Goal: Task Accomplishment & Management: Use online tool/utility

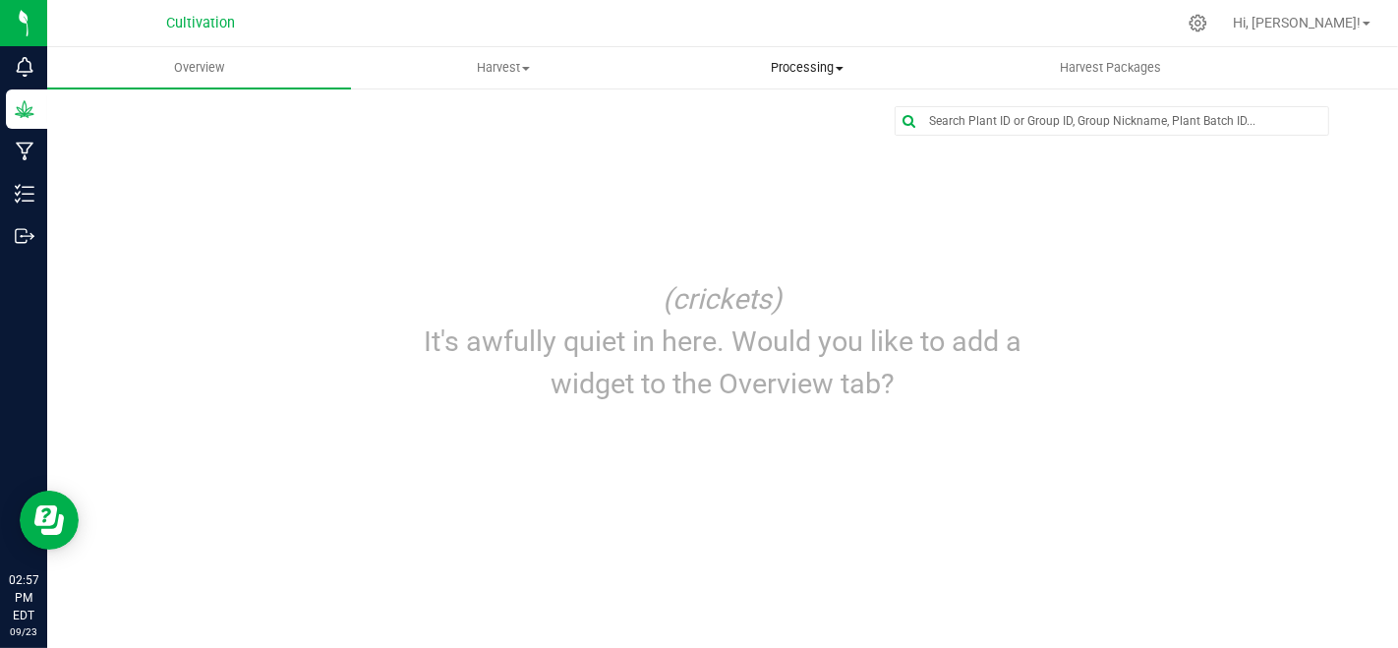
click at [818, 71] on span "Processing" at bounding box center [807, 68] width 302 height 18
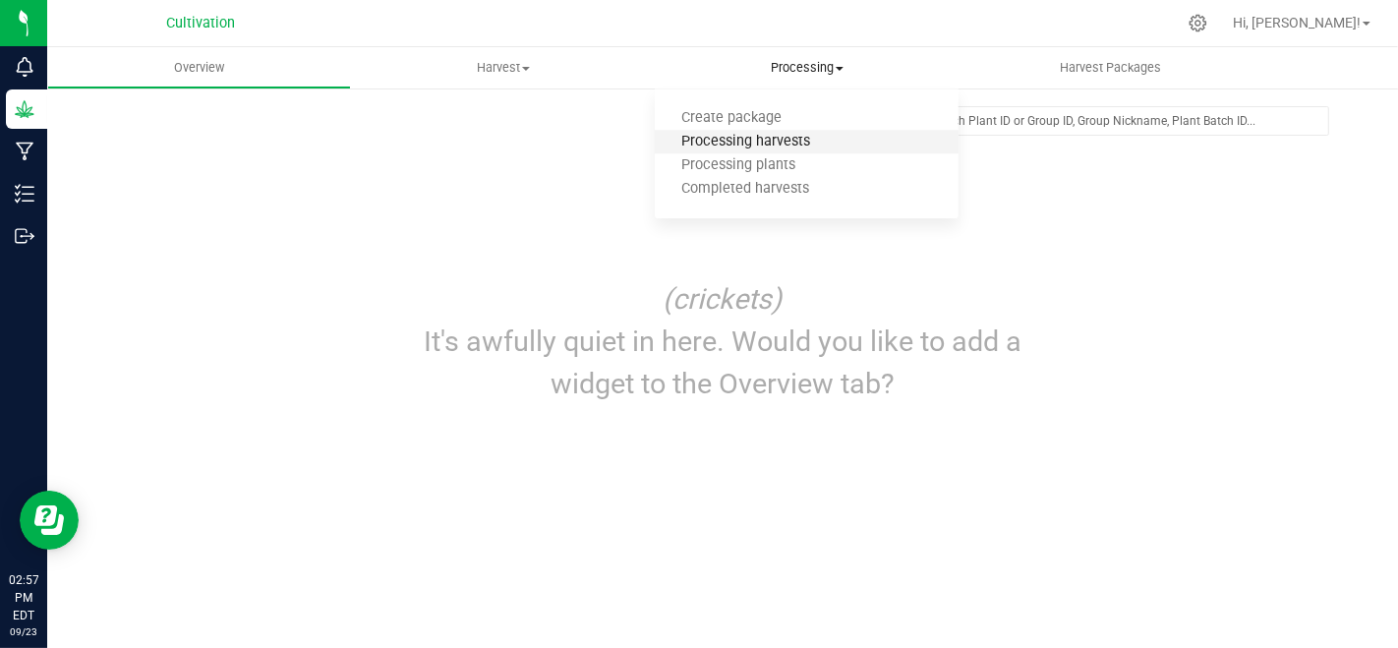
click at [810, 142] on span "Processing harvests" at bounding box center [746, 142] width 182 height 17
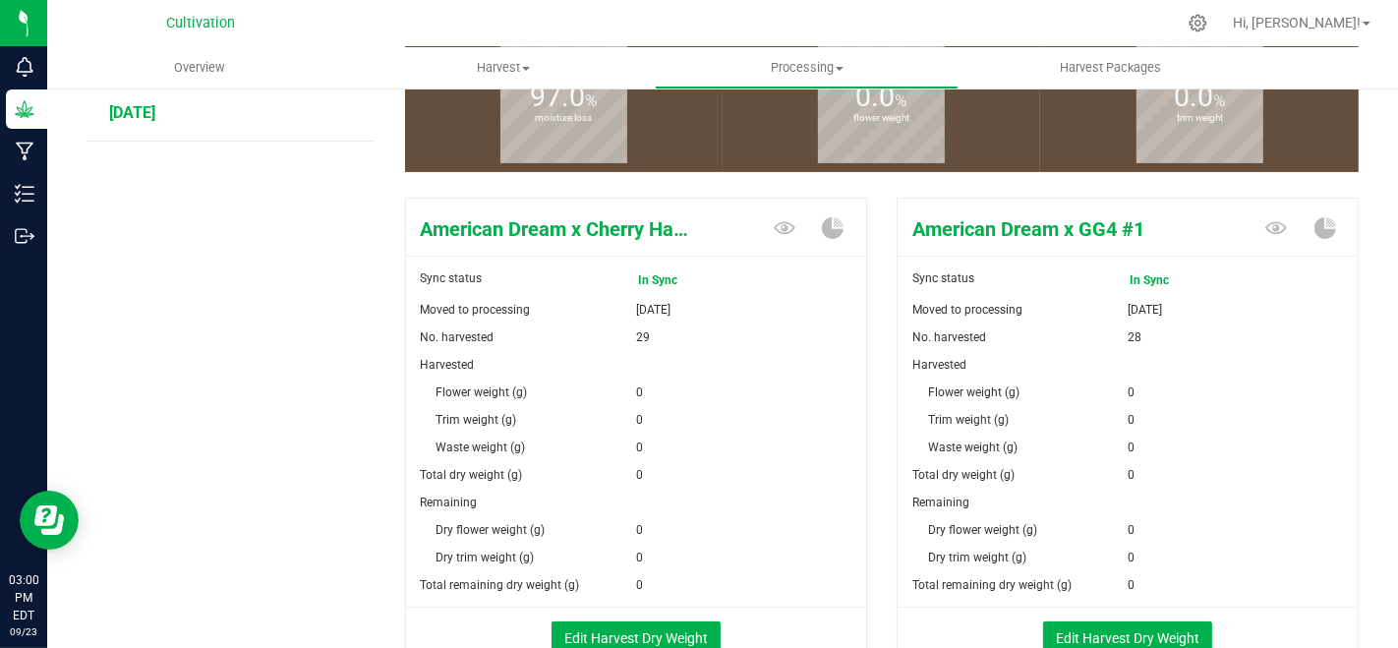
scroll to position [24, 0]
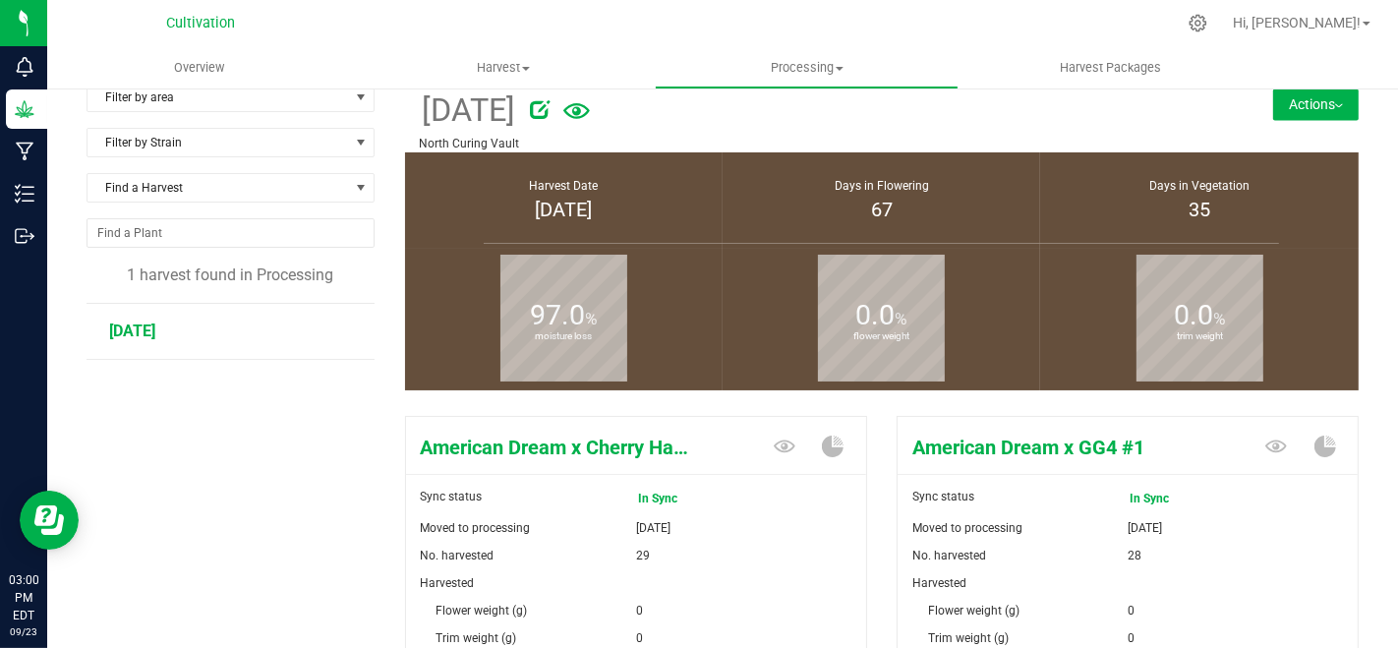
click at [1273, 89] on button "Actions" at bounding box center [1316, 103] width 86 height 31
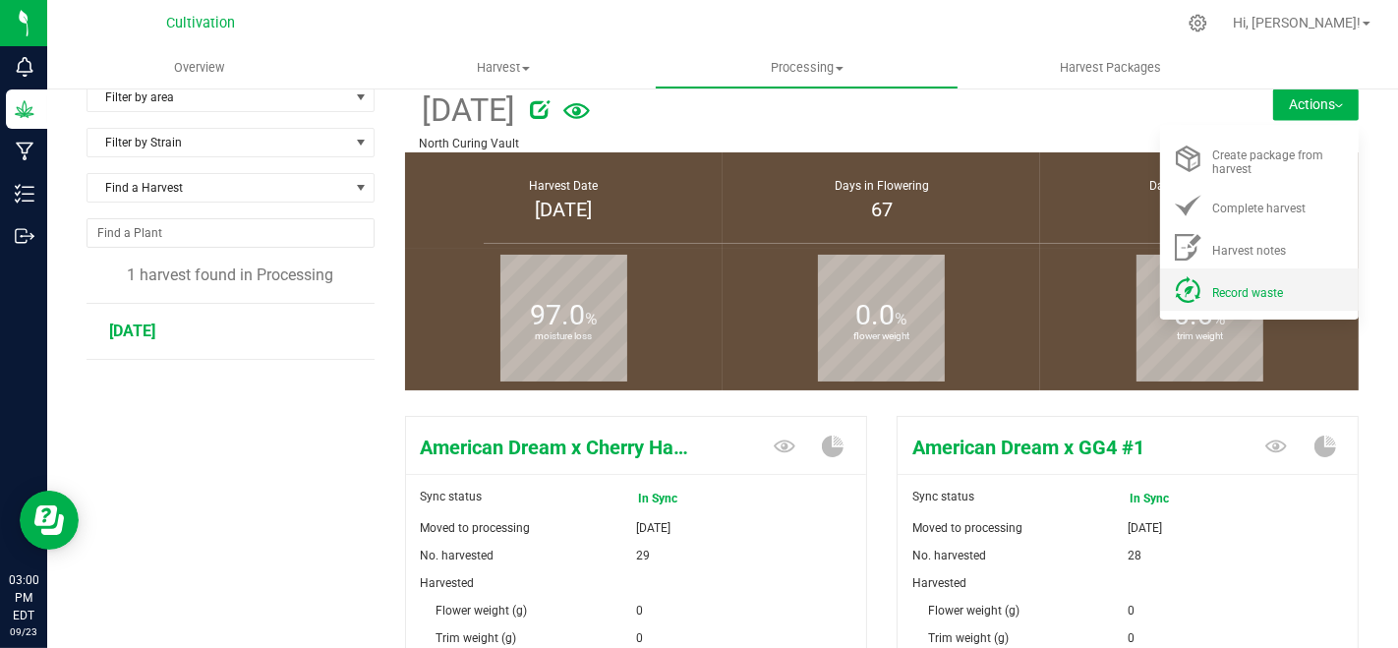
click at [1247, 292] on span "Record waste" at bounding box center [1247, 293] width 71 height 14
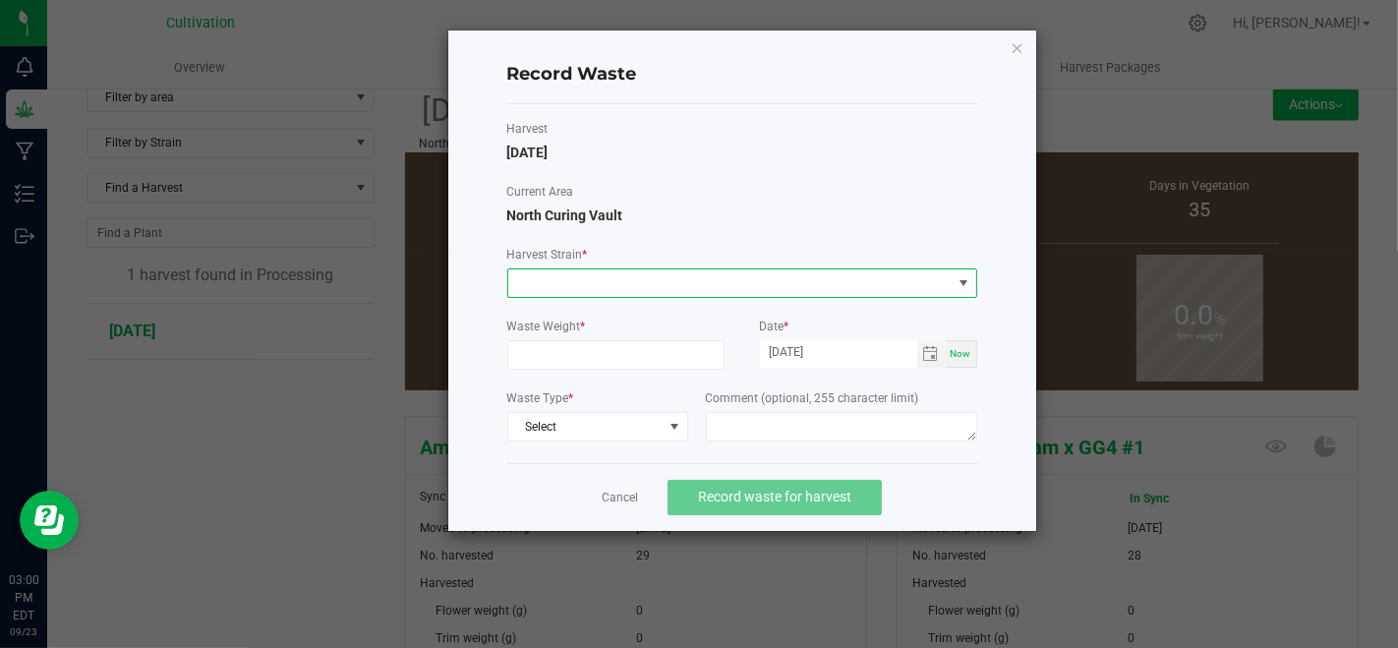
click at [748, 269] on span at bounding box center [729, 283] width 443 height 28
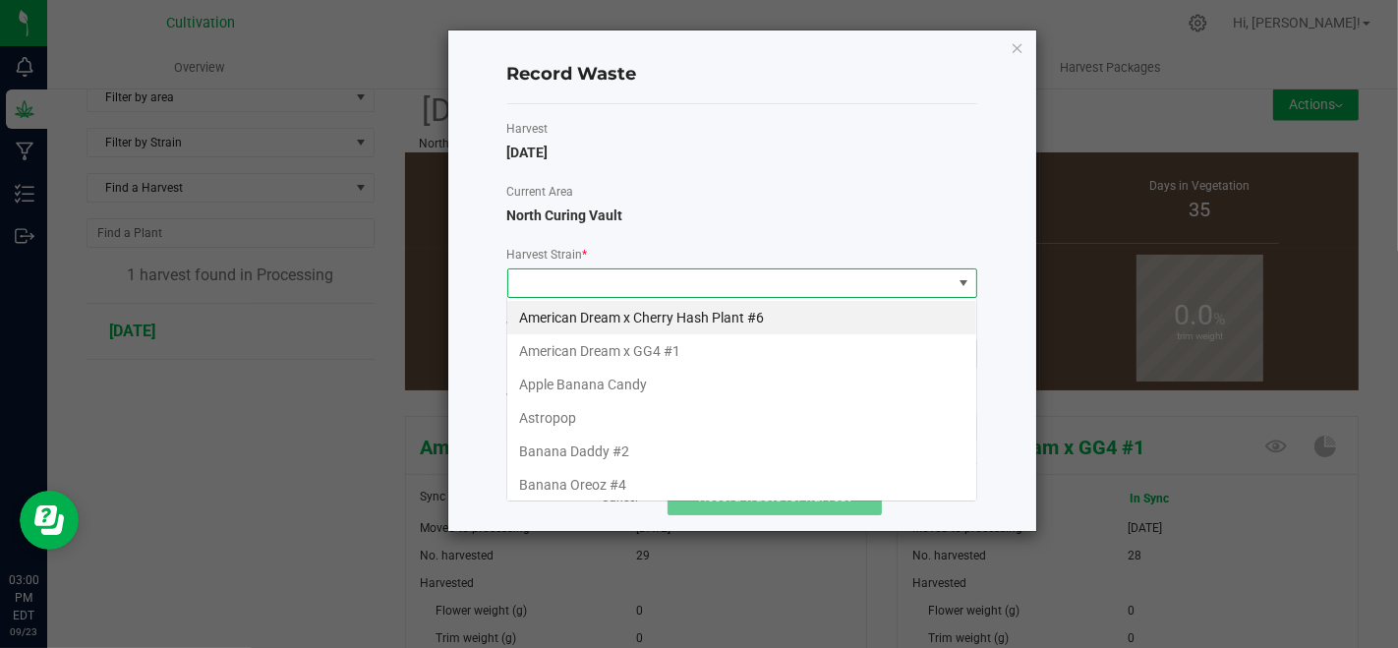
scroll to position [29, 470]
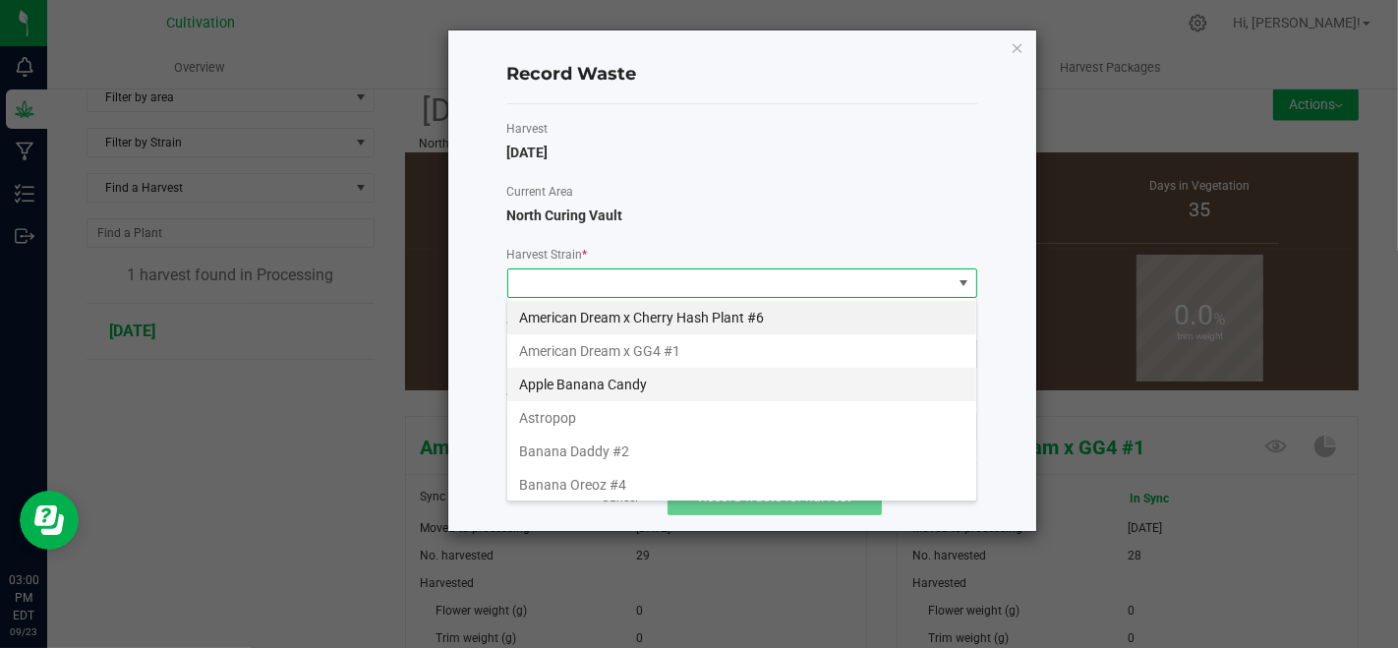
click at [656, 375] on li "Apple Banana Candy" at bounding box center [741, 384] width 469 height 33
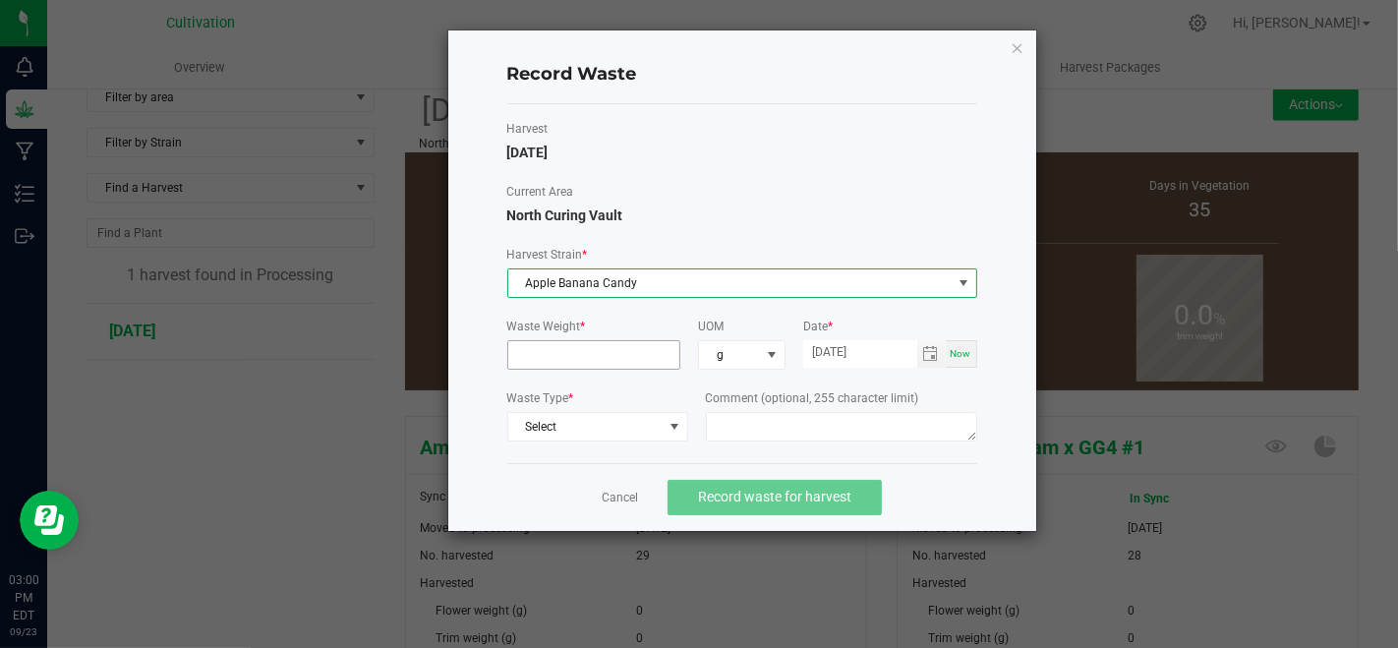
click at [628, 346] on input at bounding box center [594, 355] width 172 height 28
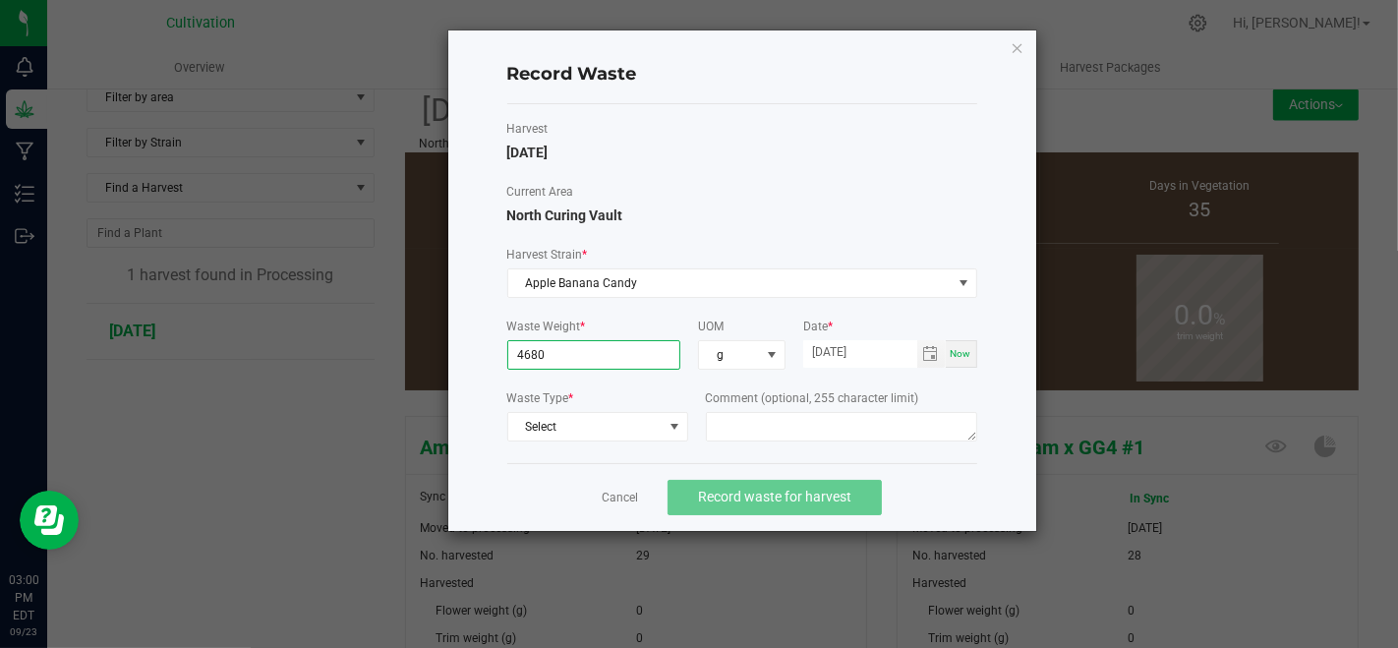
type input "4680.0000 g"
click at [622, 441] on div "Waste Type * Select" at bounding box center [597, 418] width 181 height 58
click at [633, 428] on span "Select" at bounding box center [585, 427] width 154 height 28
click at [627, 458] on li "Plant Material" at bounding box center [596, 457] width 179 height 28
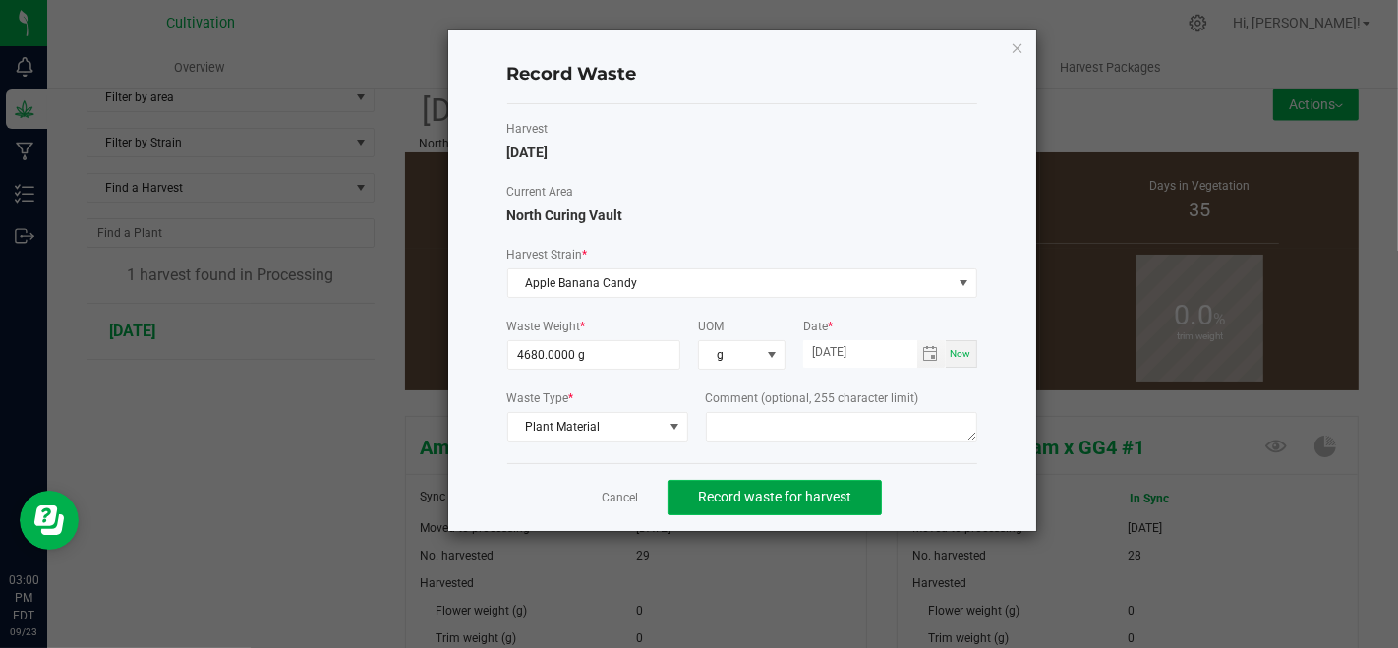
click at [695, 486] on button "Record waste for harvest" at bounding box center [774, 497] width 214 height 35
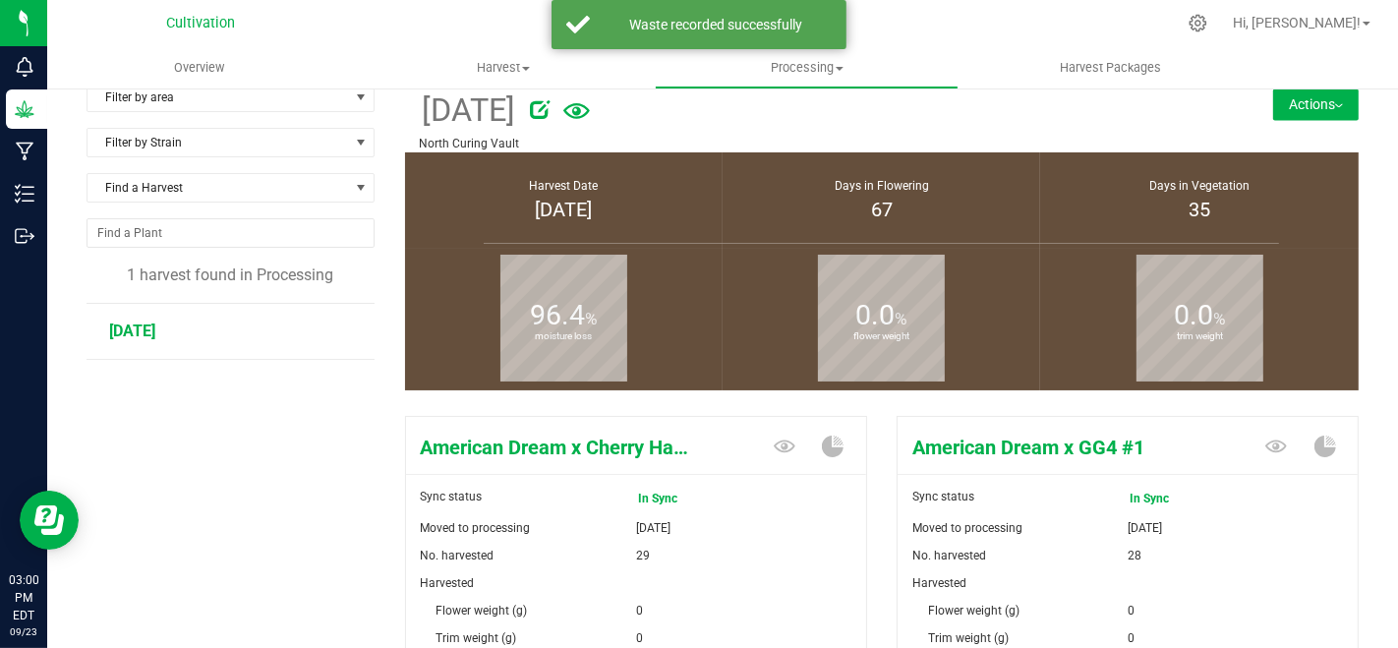
click at [1317, 110] on button "Actions" at bounding box center [1316, 103] width 86 height 31
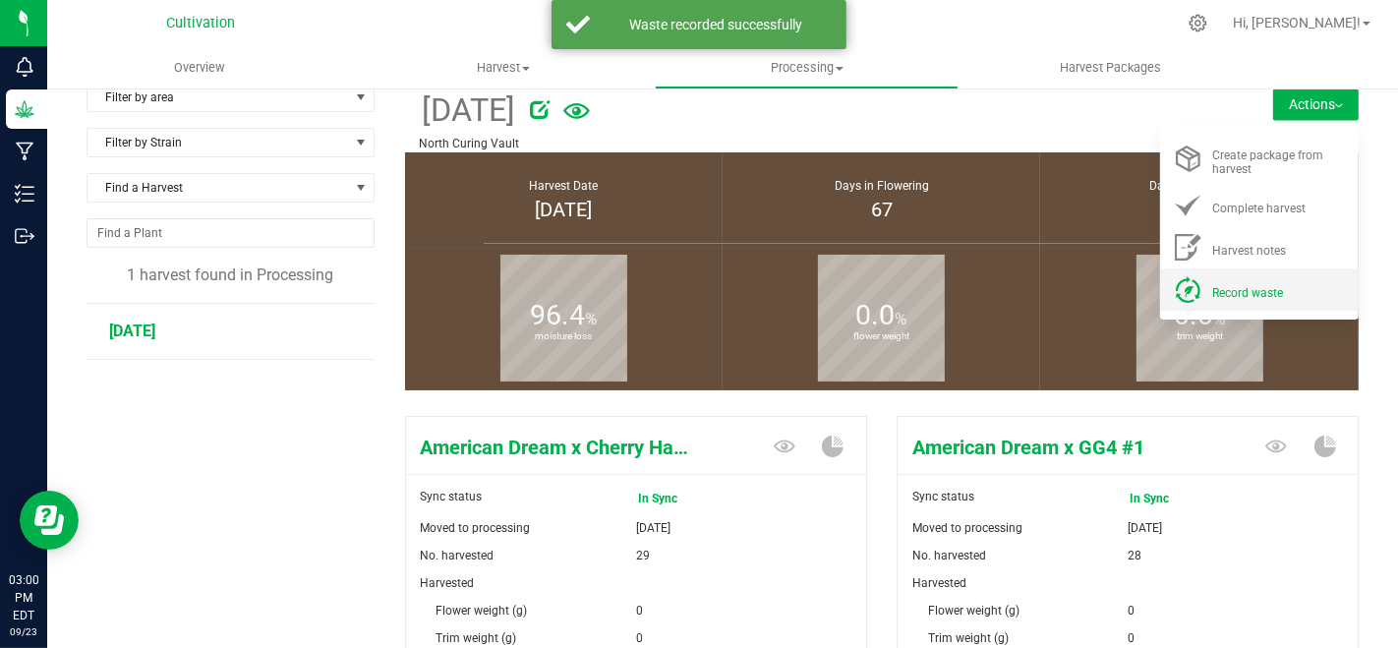
click at [1221, 289] on span "Record waste" at bounding box center [1247, 293] width 71 height 14
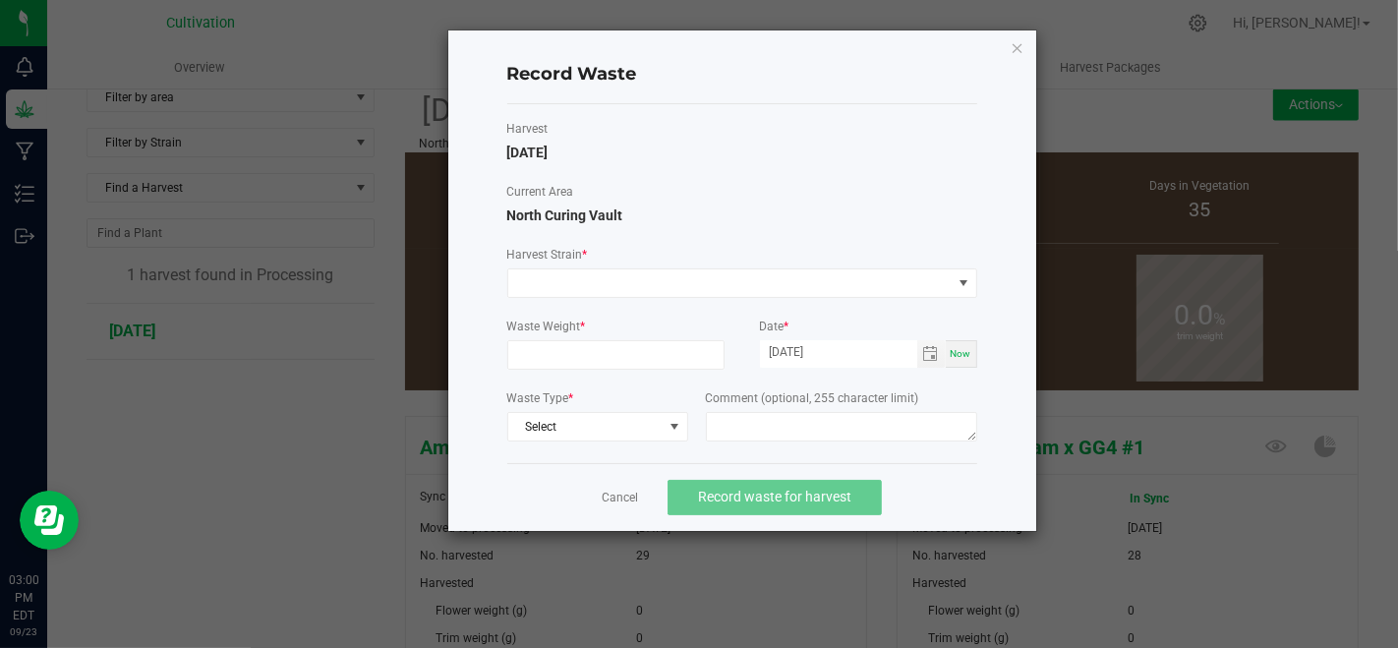
click at [742, 296] on div "Harvest [DATE] Current Area North Curing Vault Harvest Strain * Waste Weight * …" at bounding box center [742, 283] width 470 height 327
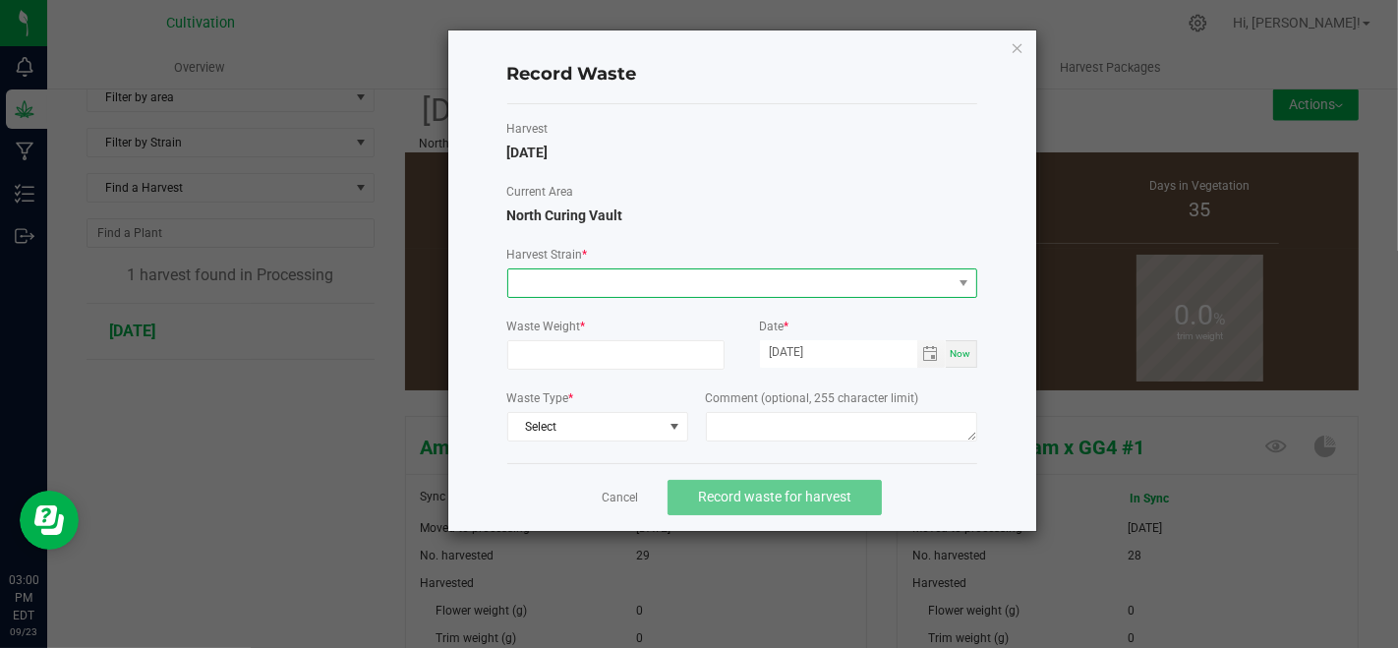
click at [743, 290] on span at bounding box center [729, 283] width 443 height 28
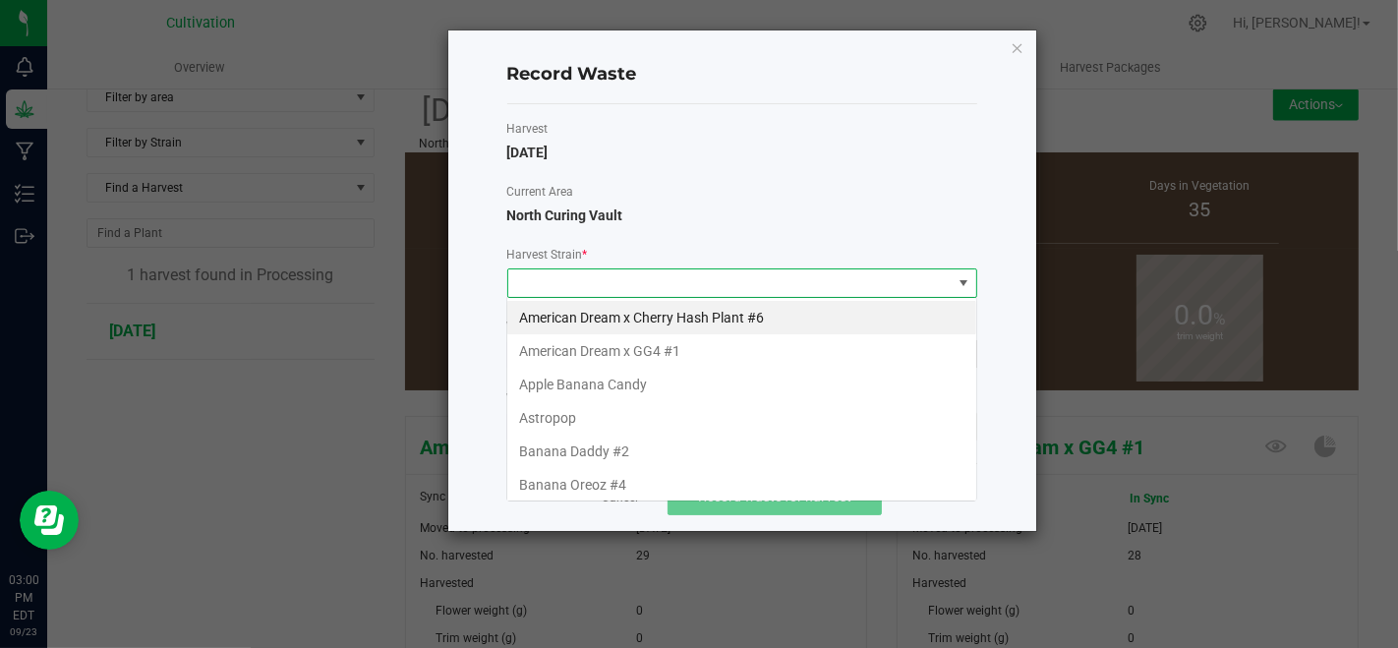
scroll to position [29, 470]
click at [681, 344] on li "American Dream x GG4 #1" at bounding box center [741, 350] width 469 height 33
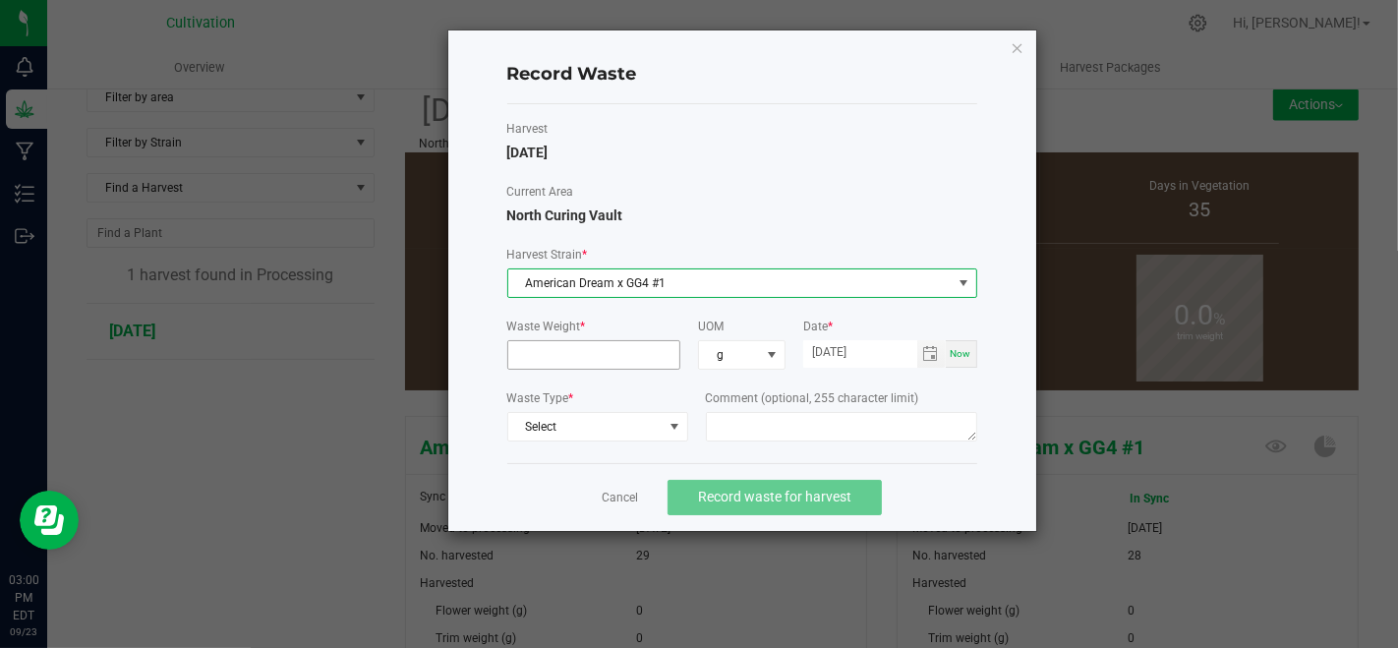
click at [673, 342] on input at bounding box center [594, 355] width 172 height 28
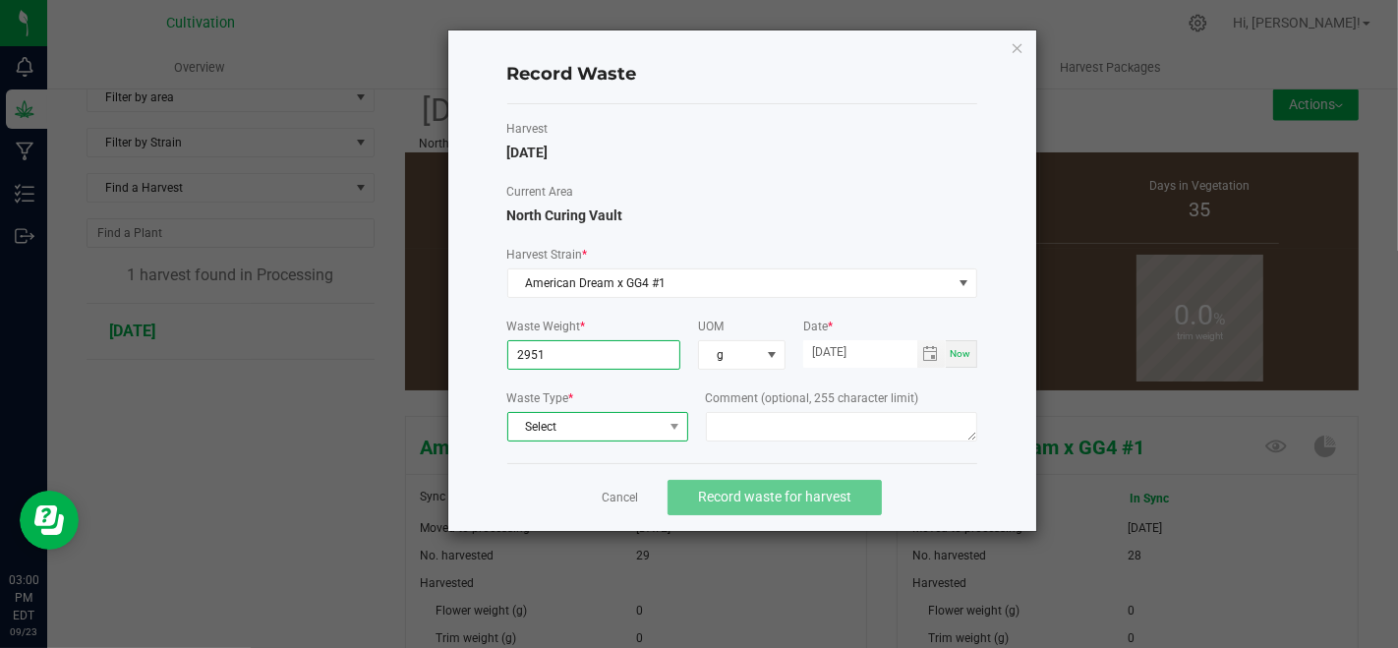
type input "2951.0000 g"
click at [641, 414] on span "Select" at bounding box center [585, 427] width 154 height 28
click at [643, 448] on li "Plant Material" at bounding box center [596, 457] width 179 height 28
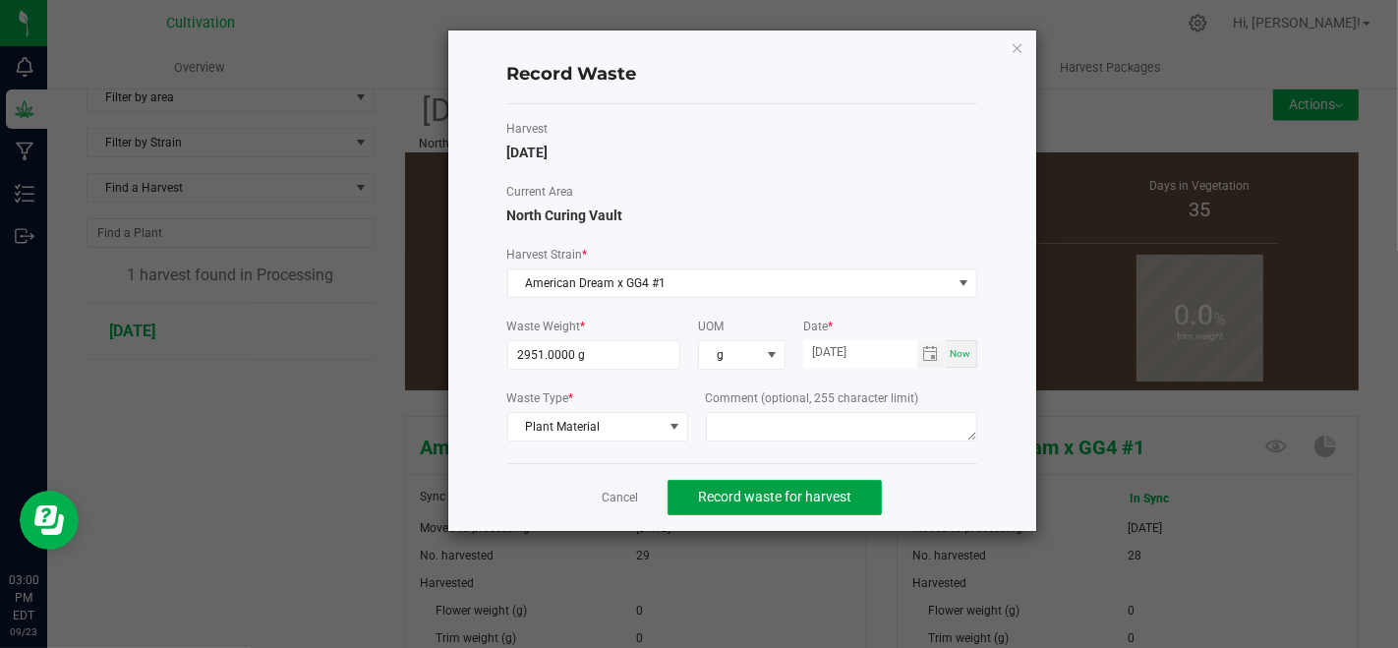
click at [700, 489] on span "Record waste for harvest" at bounding box center [774, 497] width 153 height 16
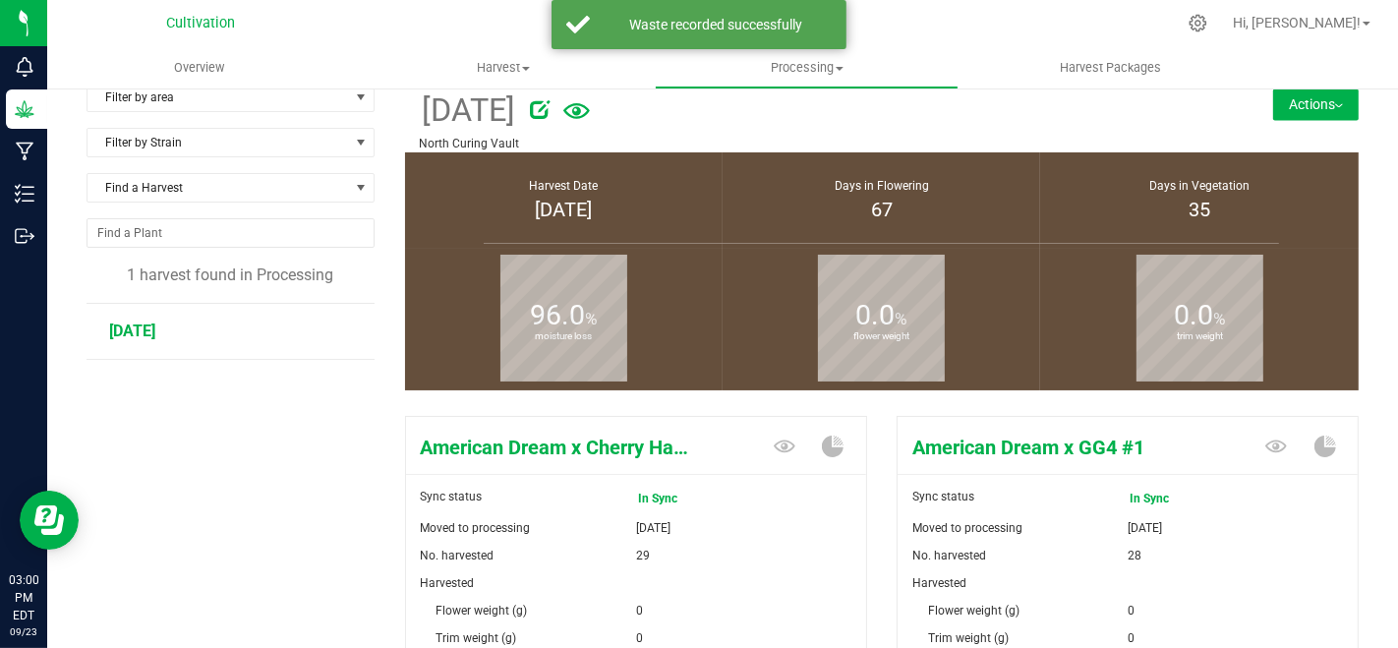
click at [1332, 108] on button "Actions" at bounding box center [1316, 103] width 86 height 31
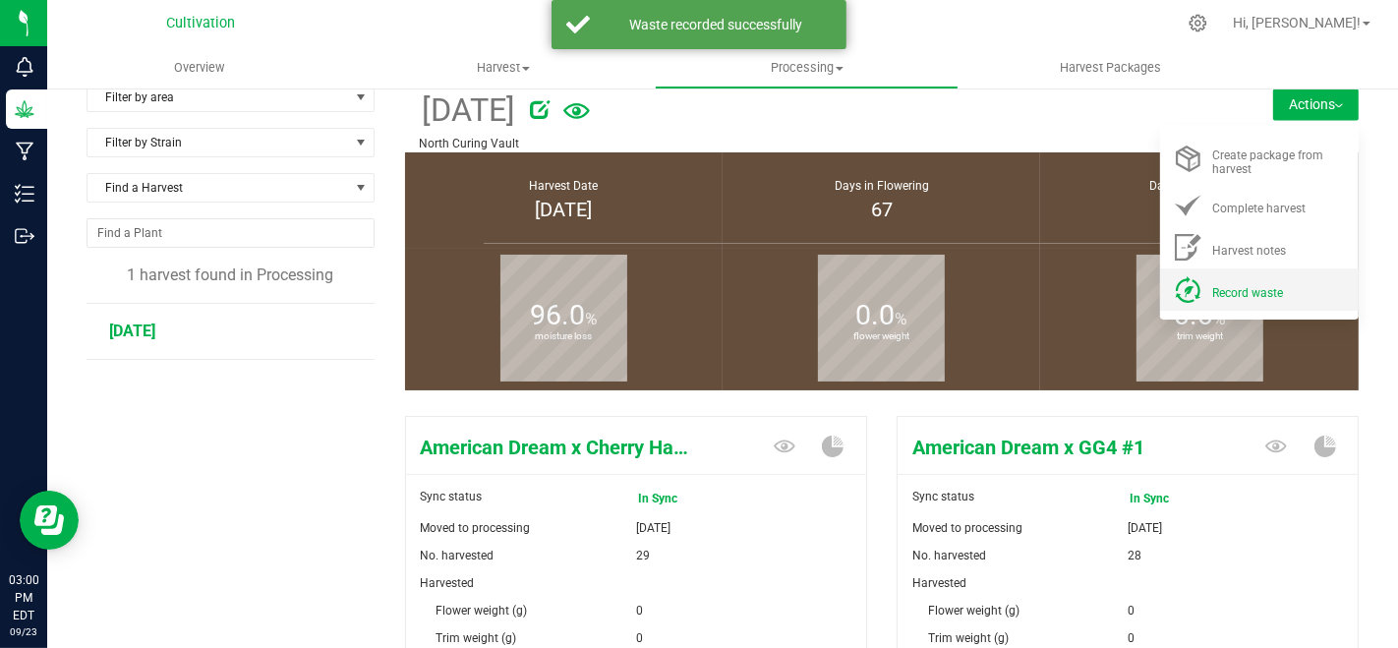
click at [1252, 286] on span "Record waste" at bounding box center [1247, 293] width 71 height 14
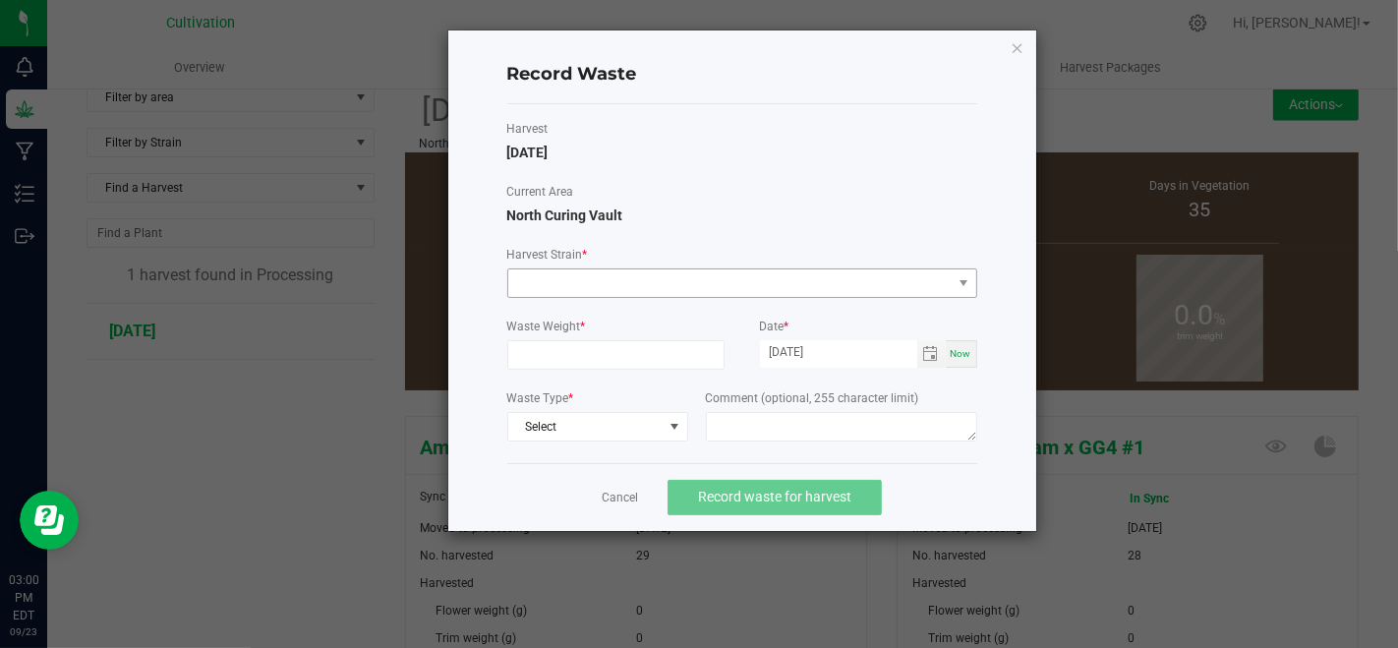
click at [693, 296] on div "Harvest [DATE] Current Area North Curing Vault Harvest Strain * Waste Weight * …" at bounding box center [742, 283] width 470 height 327
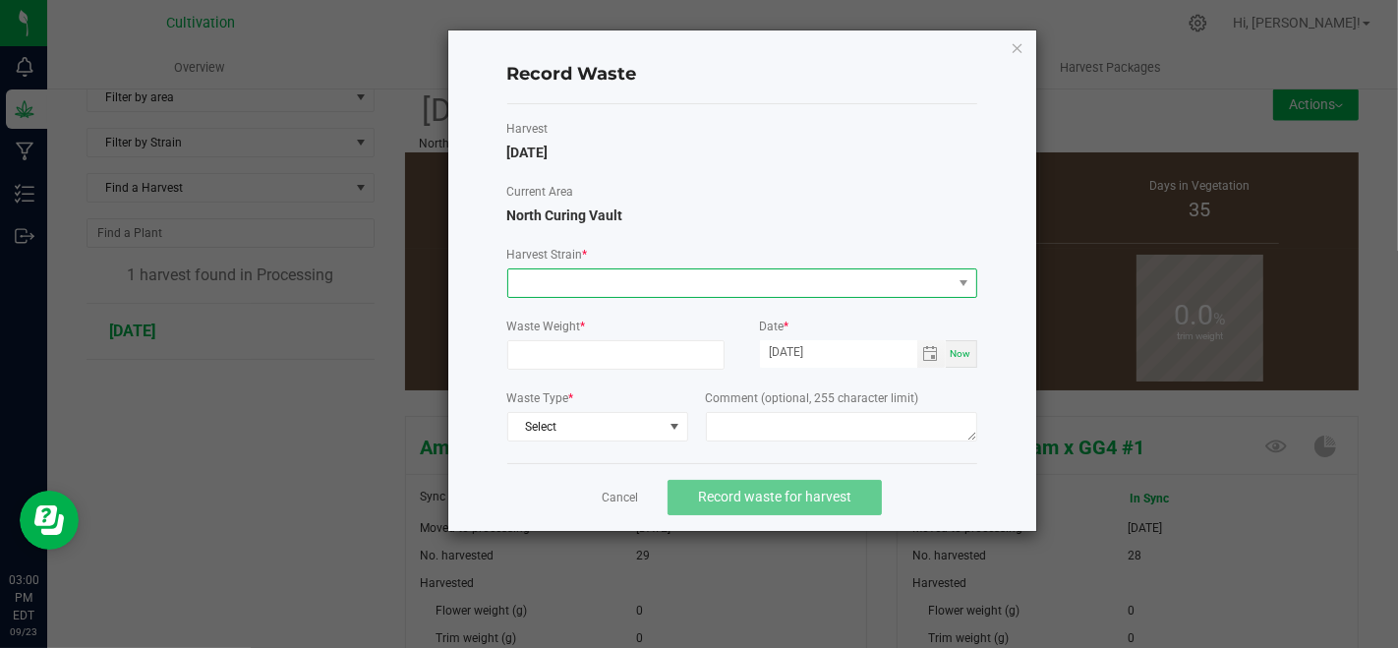
click at [681, 292] on span at bounding box center [729, 283] width 443 height 28
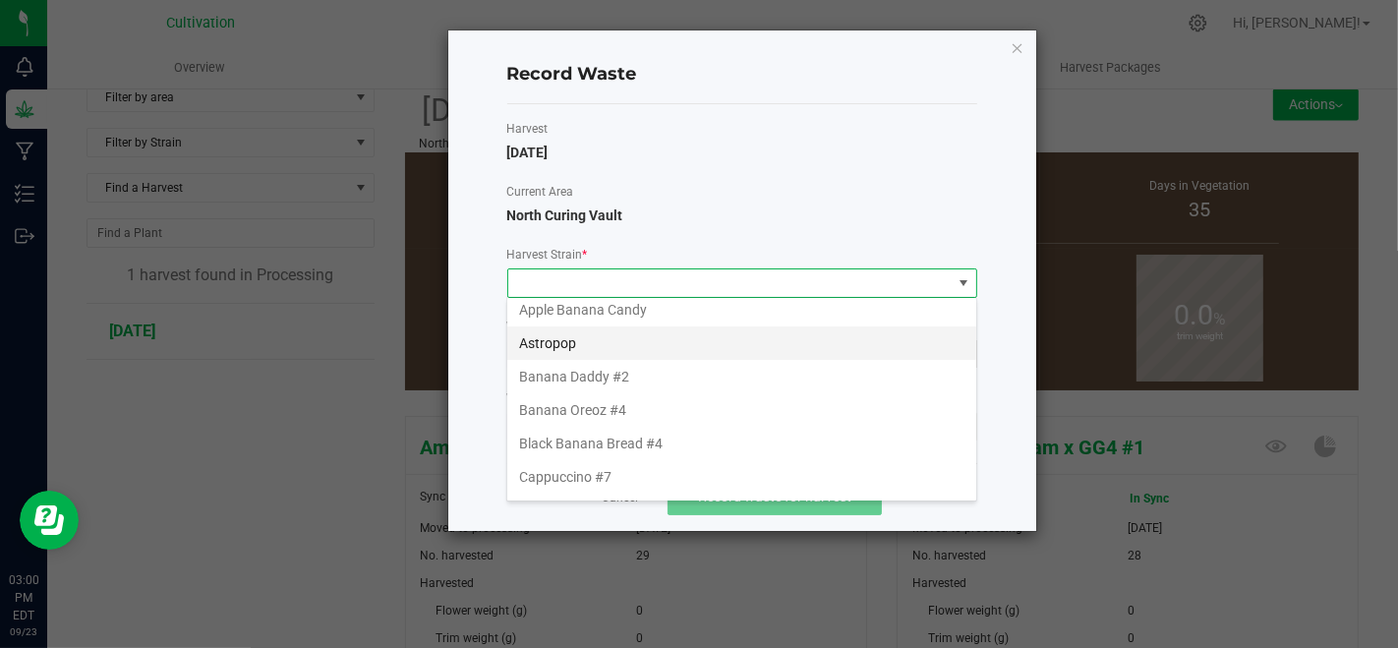
scroll to position [109, 0]
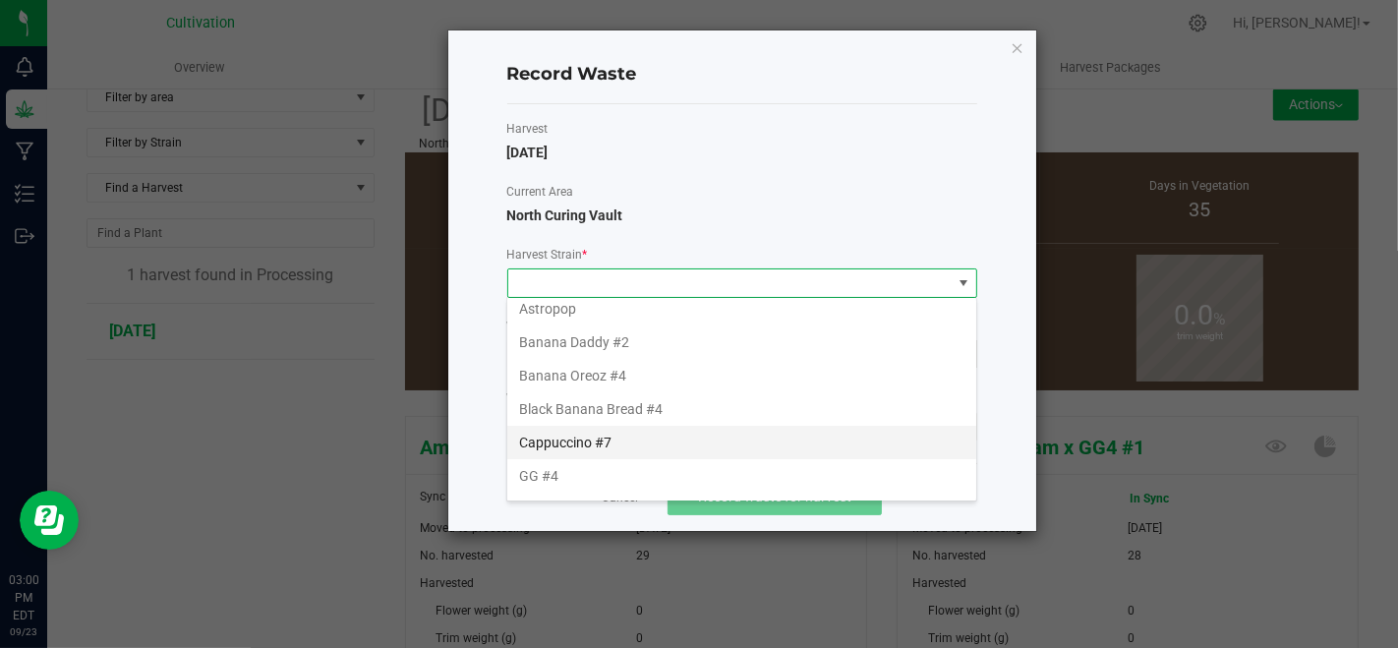
click at [617, 437] on li "Cappuccino #7" at bounding box center [741, 442] width 469 height 33
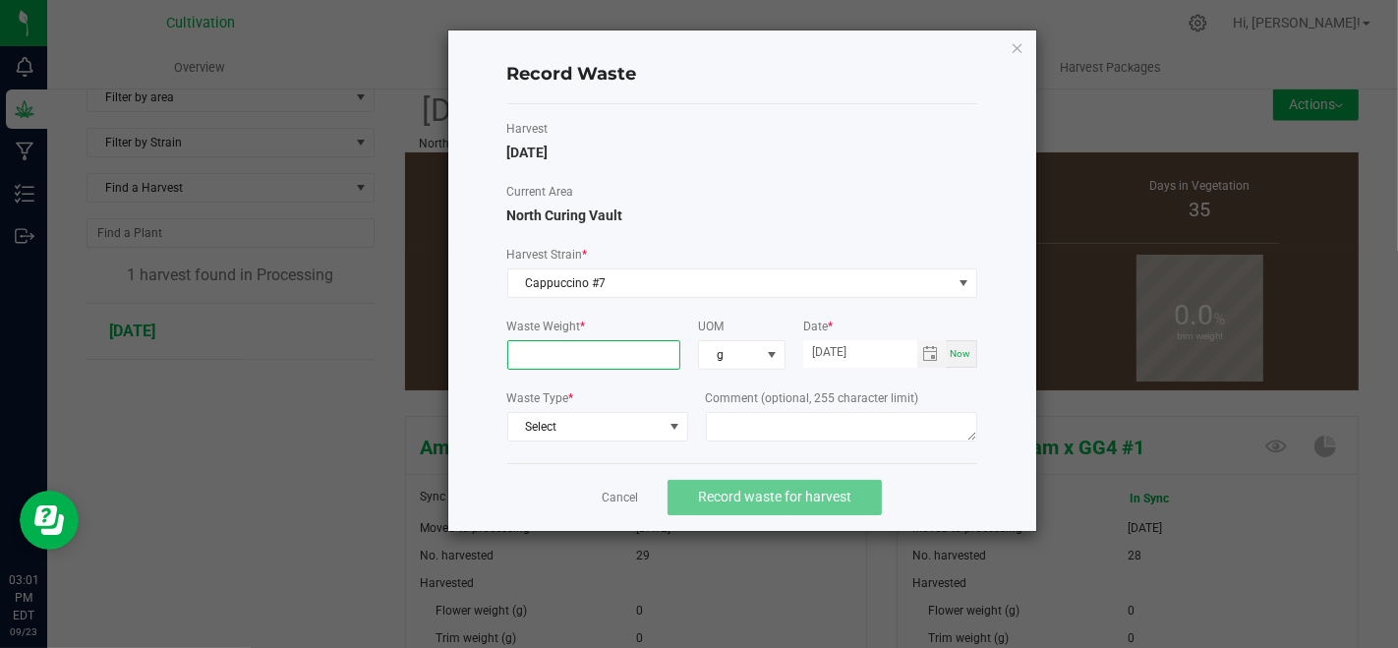
click at [596, 352] on input at bounding box center [594, 355] width 172 height 28
type input "4126.0000 g"
click at [633, 415] on span "Select" at bounding box center [585, 427] width 154 height 28
click at [636, 451] on li "Plant Material" at bounding box center [596, 457] width 179 height 28
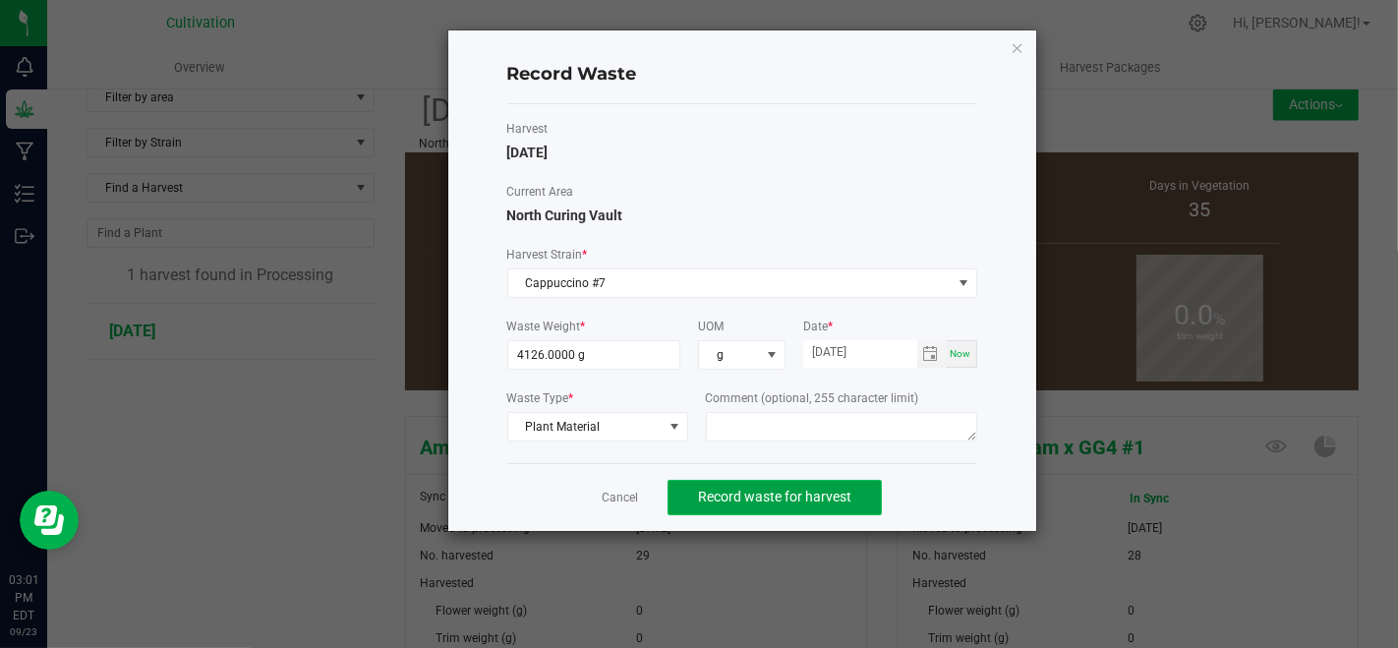
click at [700, 489] on span "Record waste for harvest" at bounding box center [774, 497] width 153 height 16
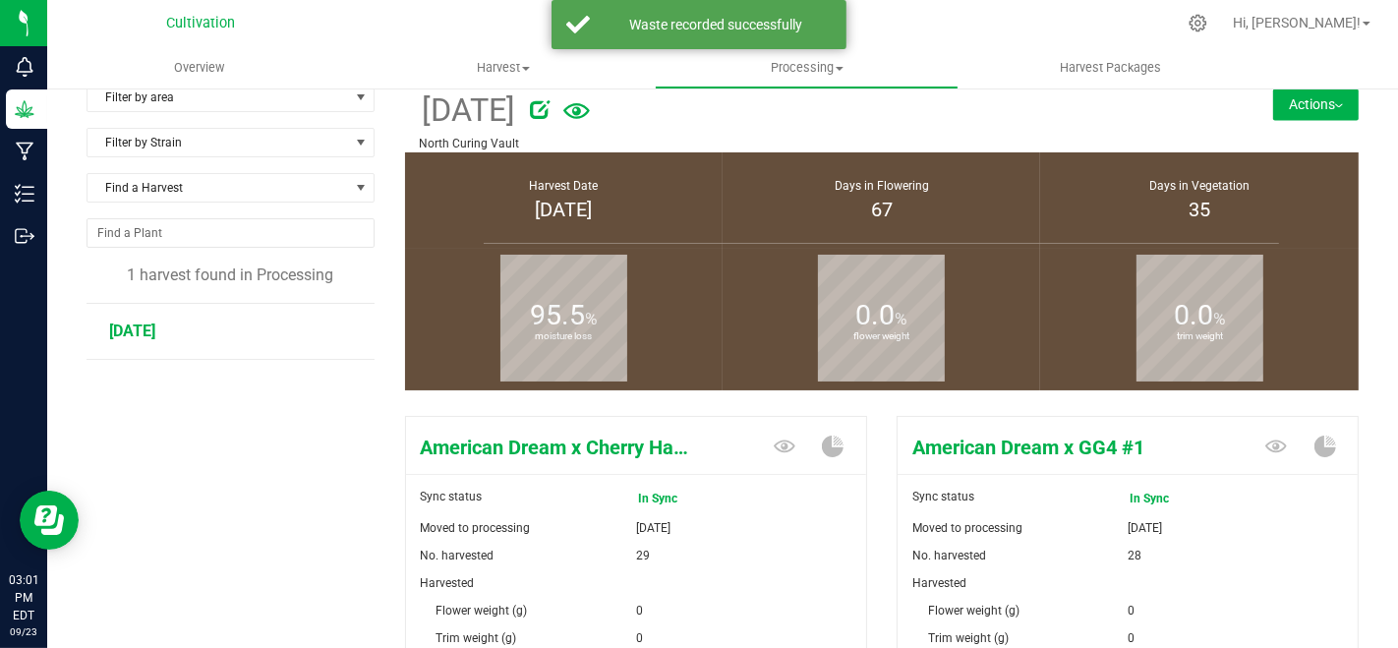
click at [1314, 113] on button "Actions" at bounding box center [1316, 103] width 86 height 31
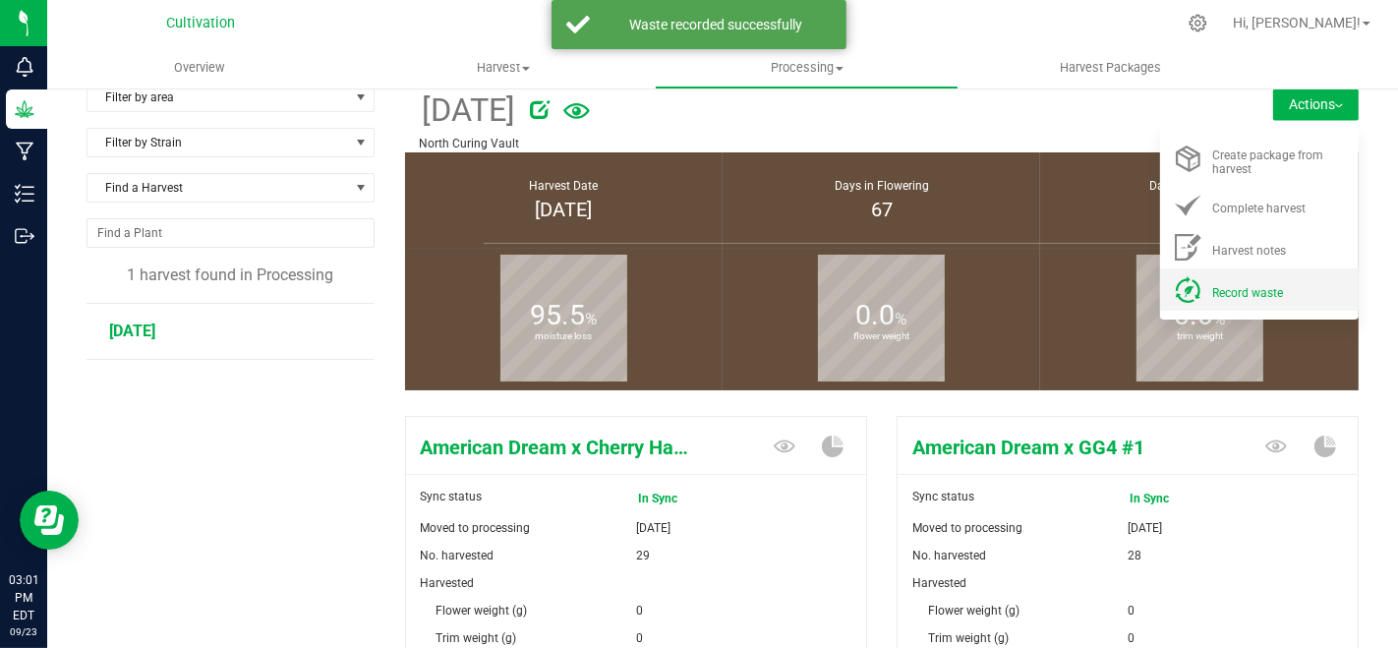
click at [1224, 298] on span "Record waste" at bounding box center [1247, 293] width 71 height 14
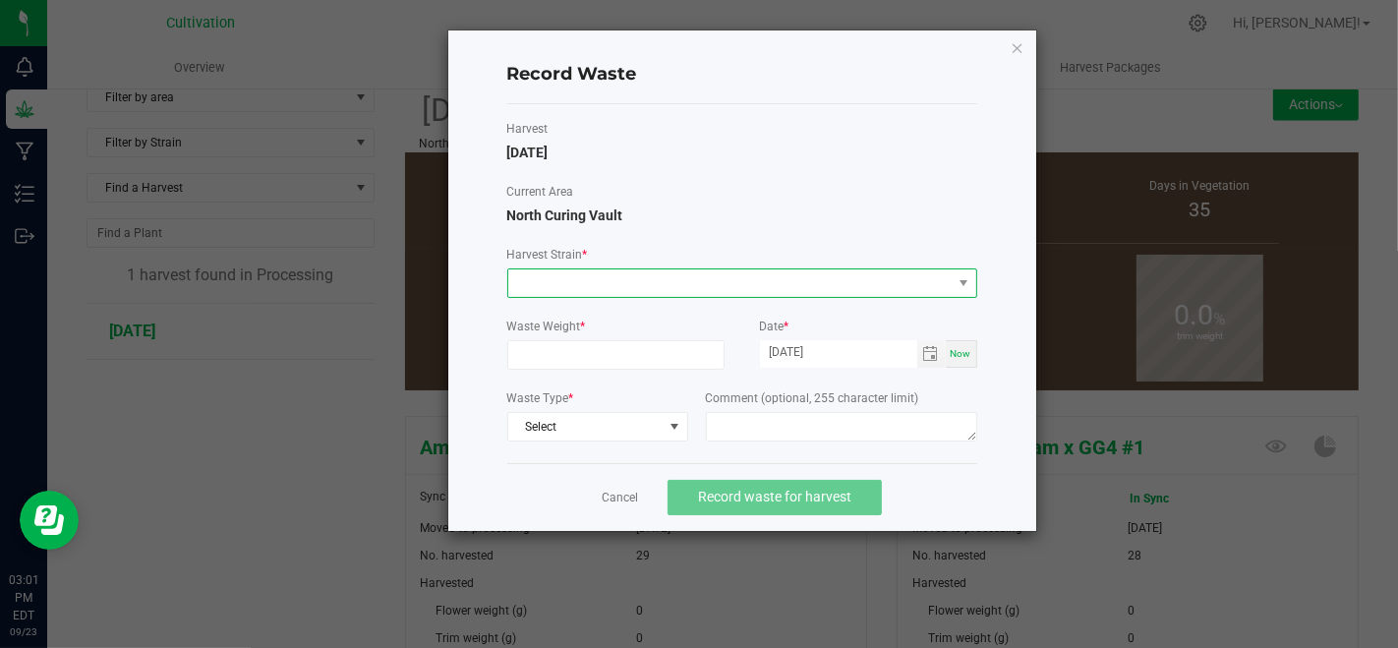
click at [700, 268] on span at bounding box center [742, 282] width 470 height 29
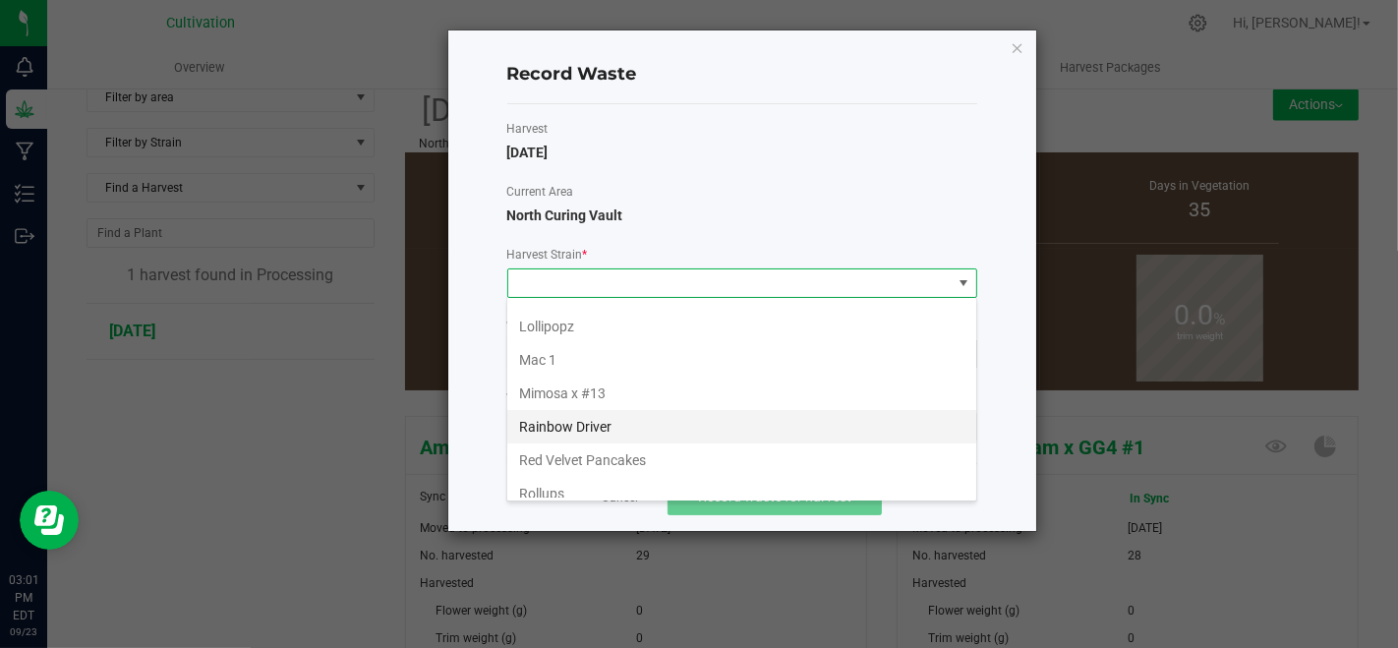
scroll to position [327, 0]
click at [602, 422] on li "Mimosa x #13" at bounding box center [741, 424] width 469 height 33
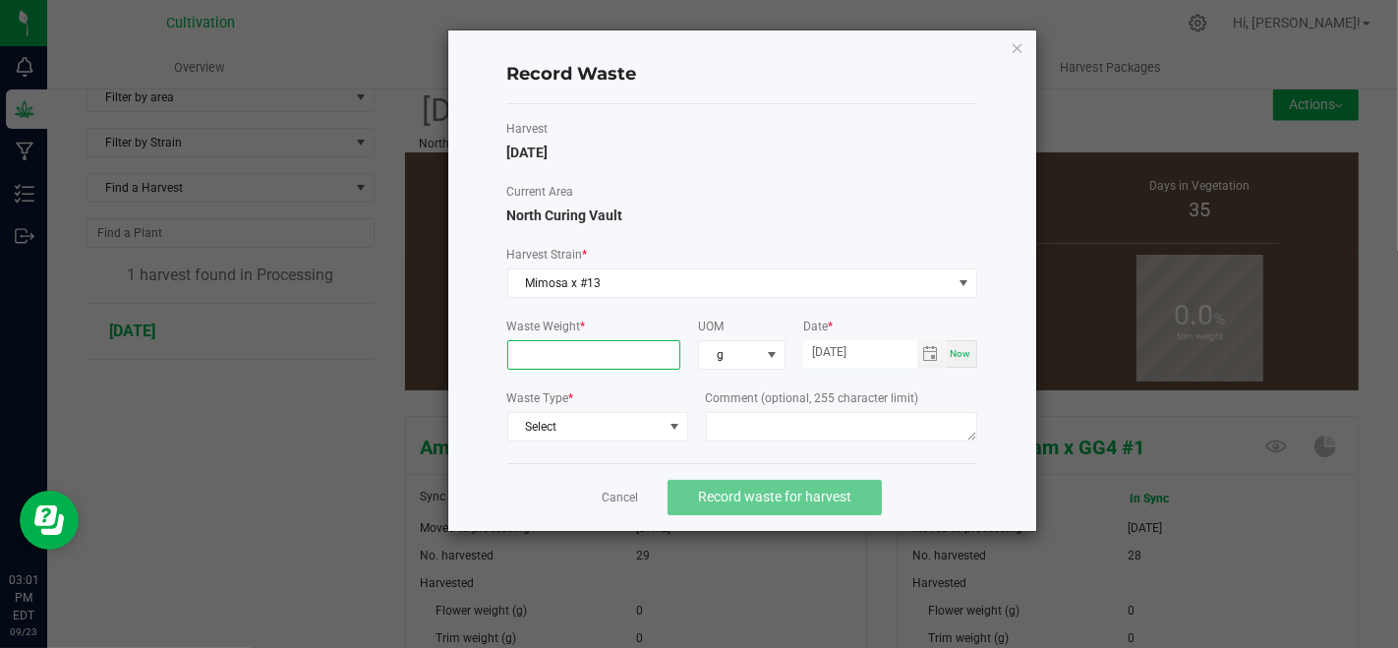
click at [586, 354] on input at bounding box center [594, 355] width 172 height 28
type input "3199.0000 g"
click at [596, 435] on span "Select" at bounding box center [585, 427] width 154 height 28
click at [602, 459] on li "Plant Material" at bounding box center [596, 457] width 179 height 28
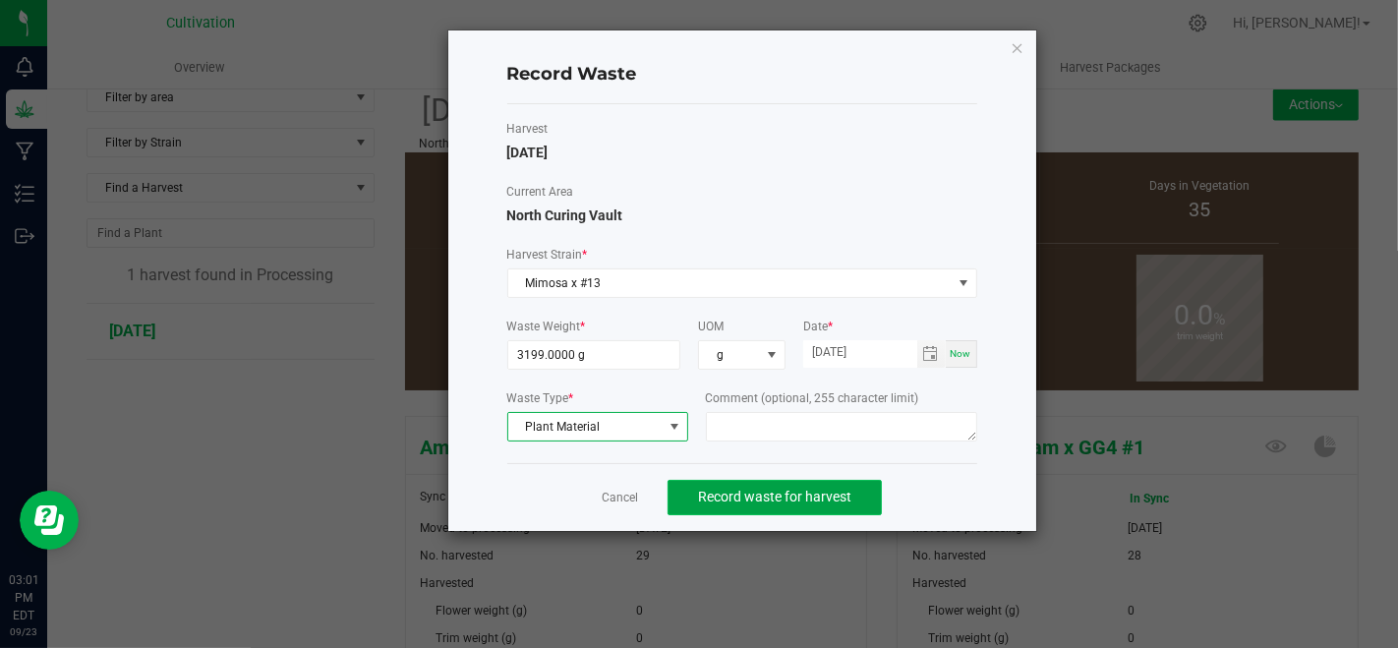
click at [705, 491] on span "Record waste for harvest" at bounding box center [774, 497] width 153 height 16
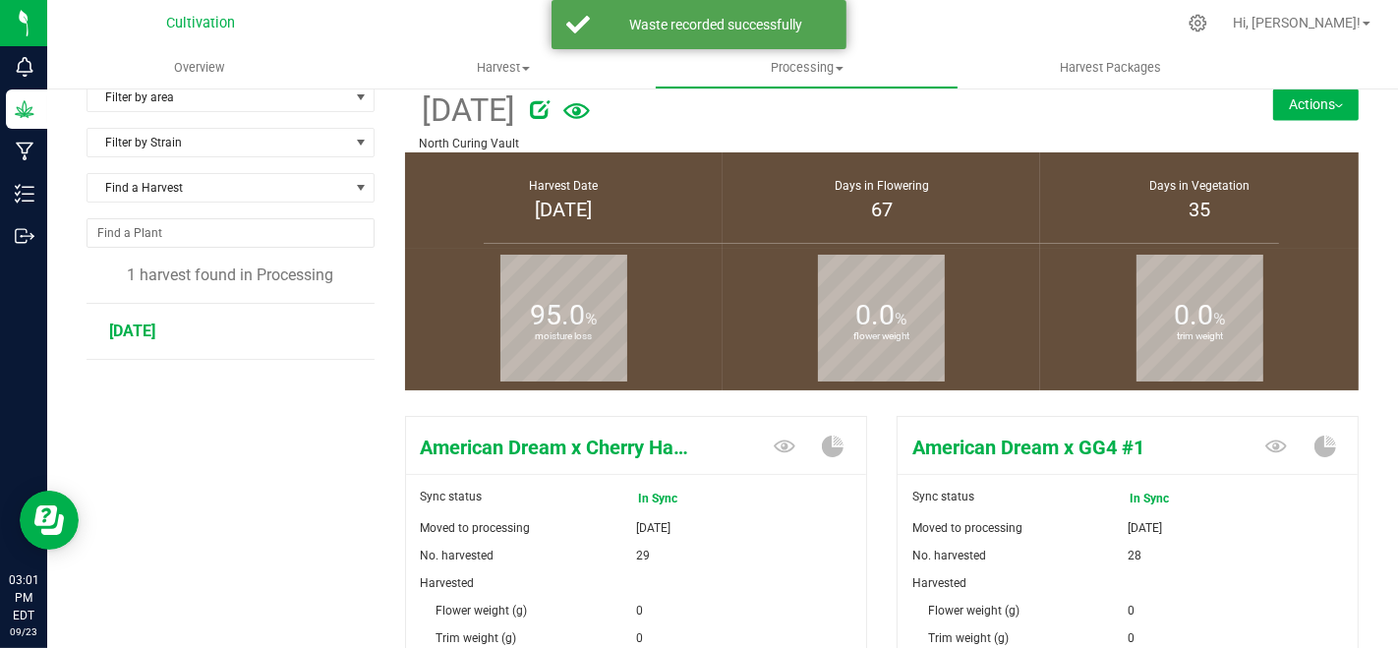
click at [1273, 99] on button "Actions" at bounding box center [1316, 103] width 86 height 31
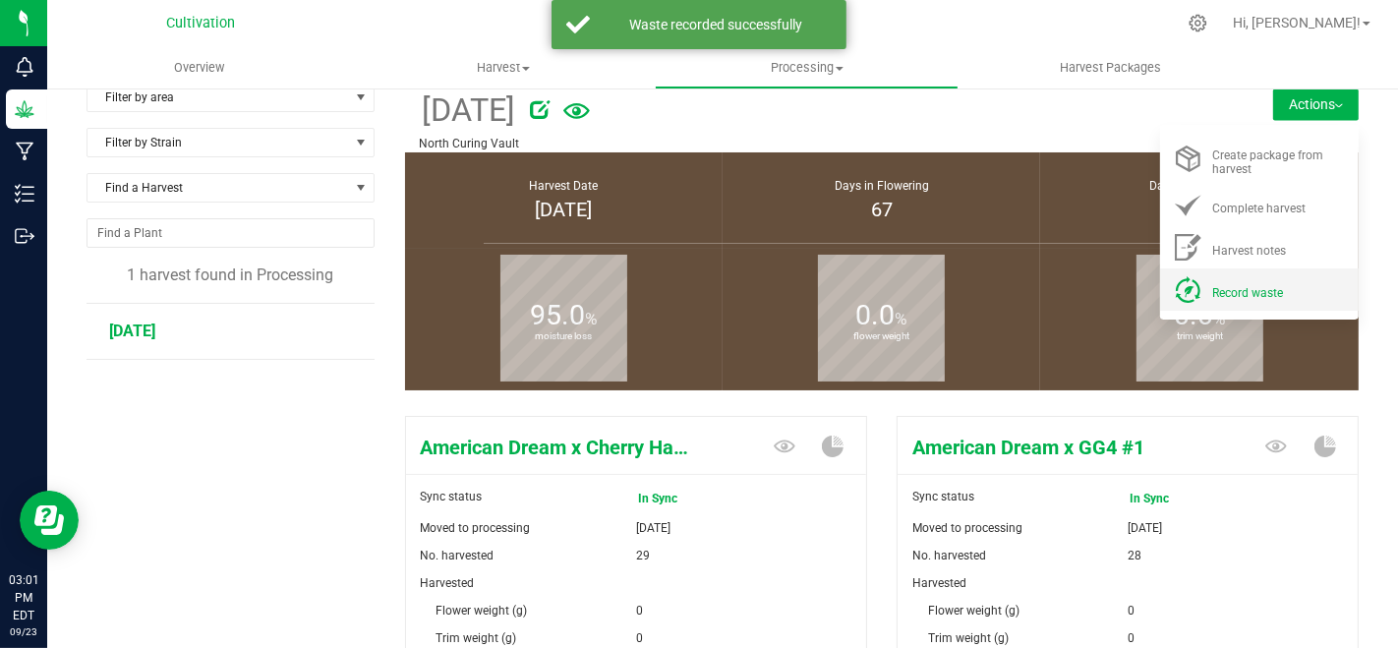
click at [1244, 309] on li "Record waste" at bounding box center [1259, 289] width 199 height 42
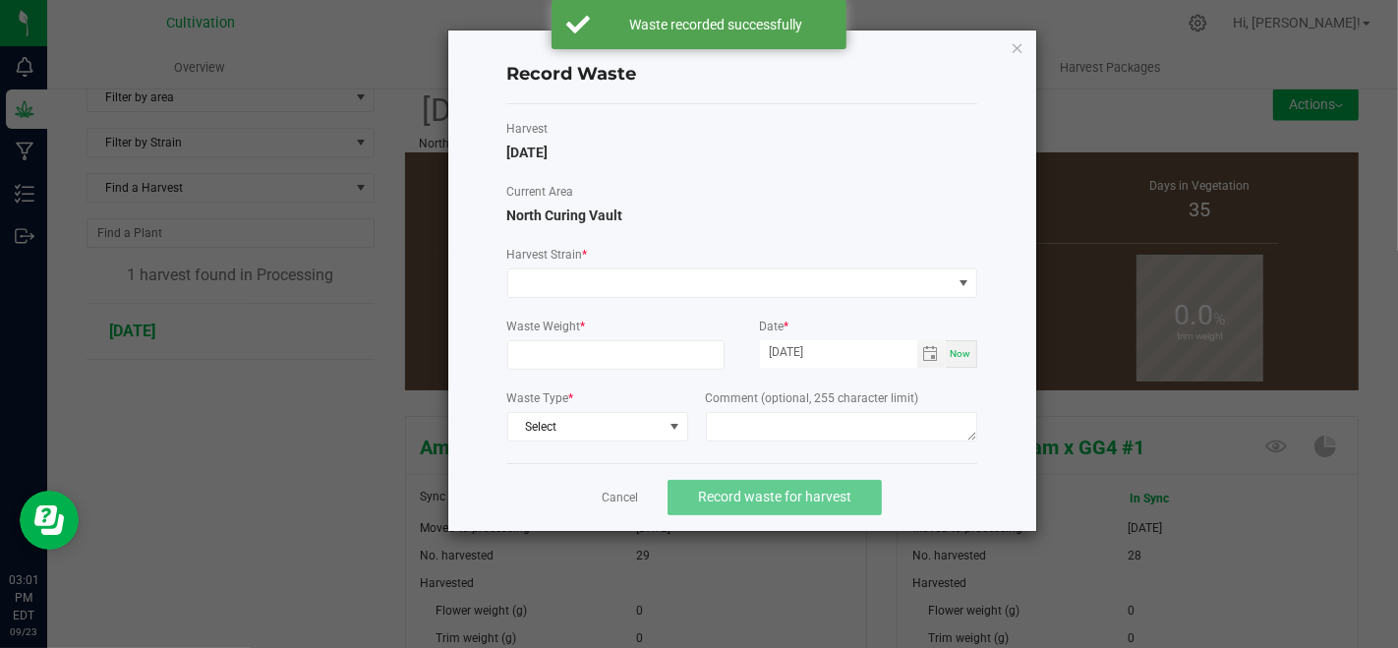
click at [800, 262] on label "Harvest Strain *" at bounding box center [742, 255] width 470 height 18
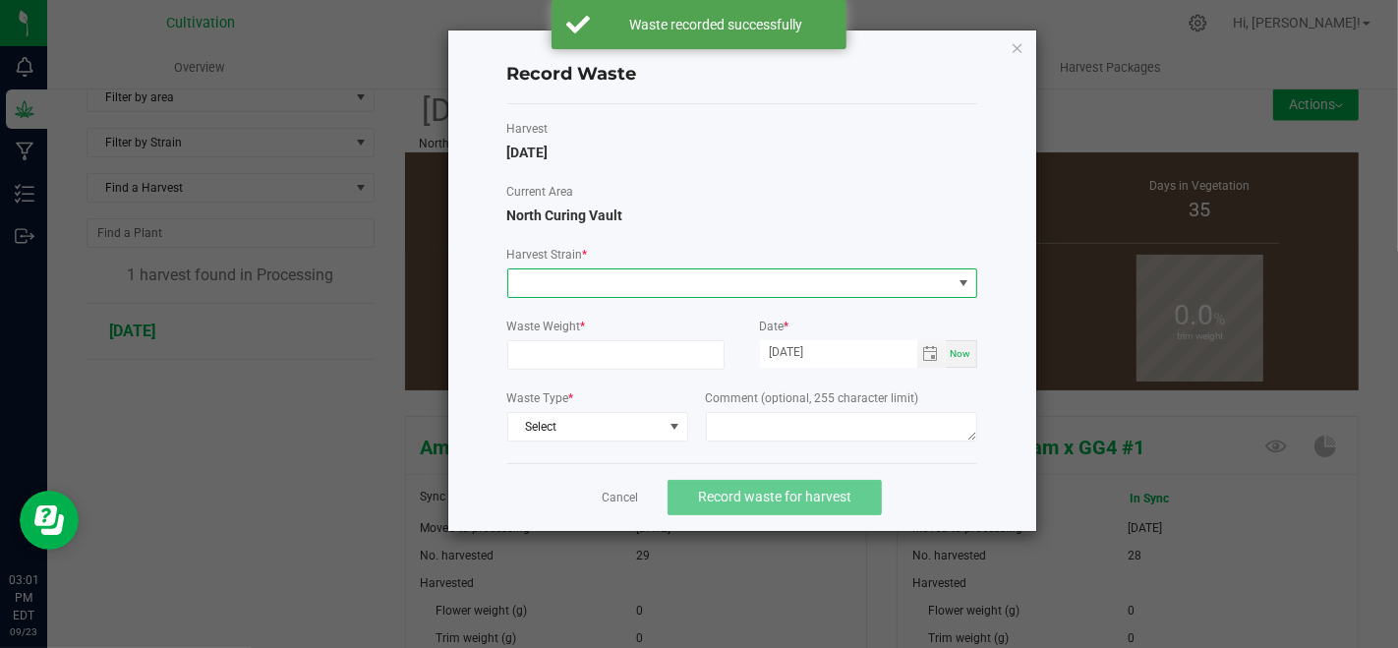
click at [805, 277] on span at bounding box center [729, 283] width 443 height 28
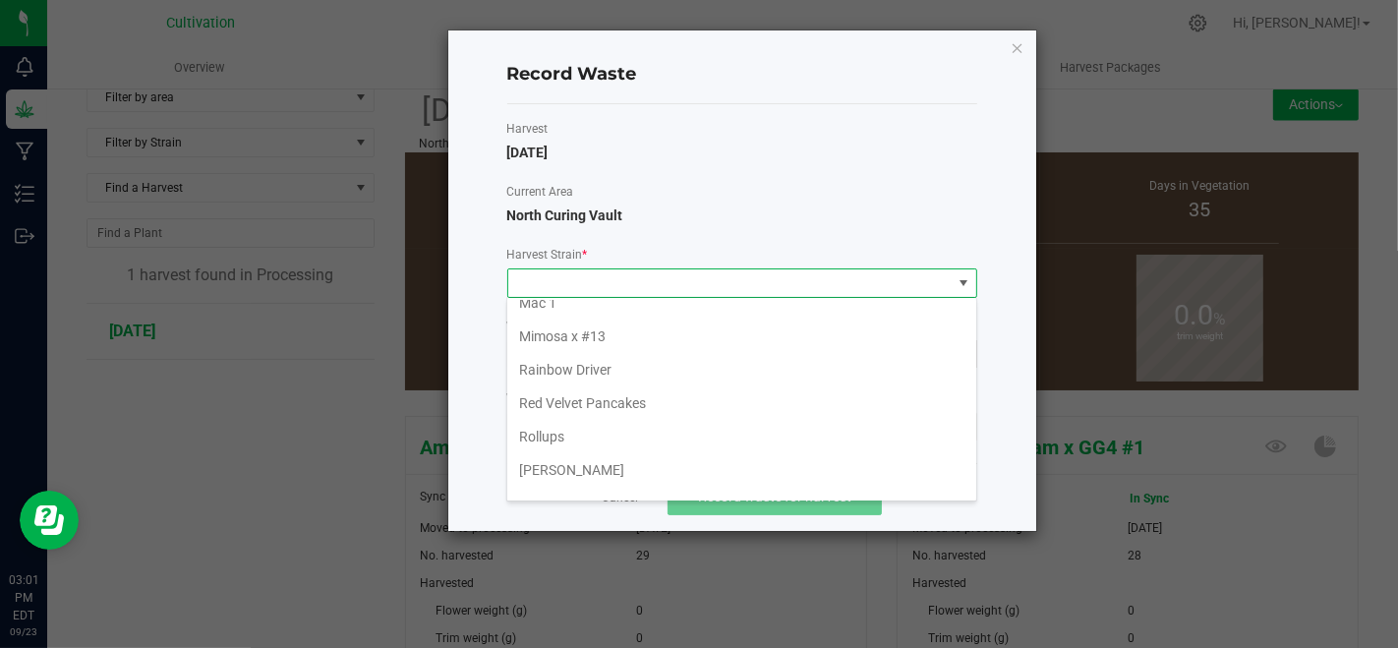
scroll to position [436, 0]
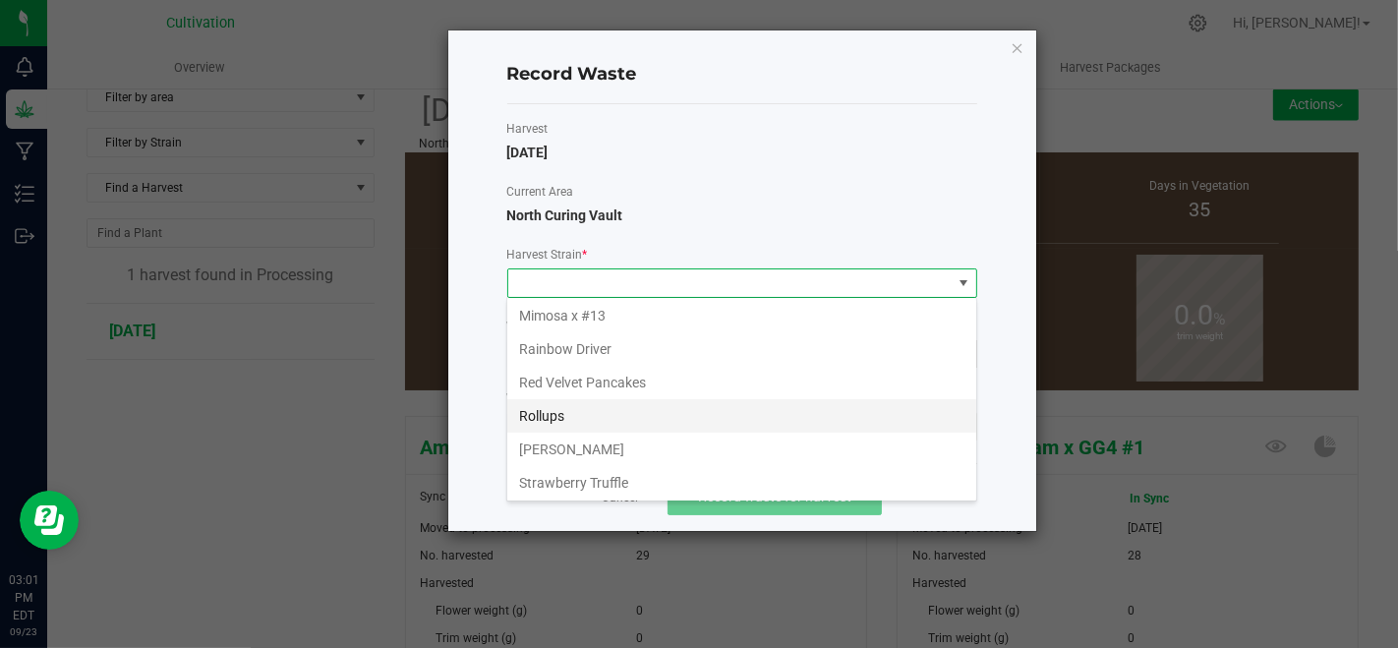
click at [558, 399] on li "Rollups" at bounding box center [741, 415] width 469 height 33
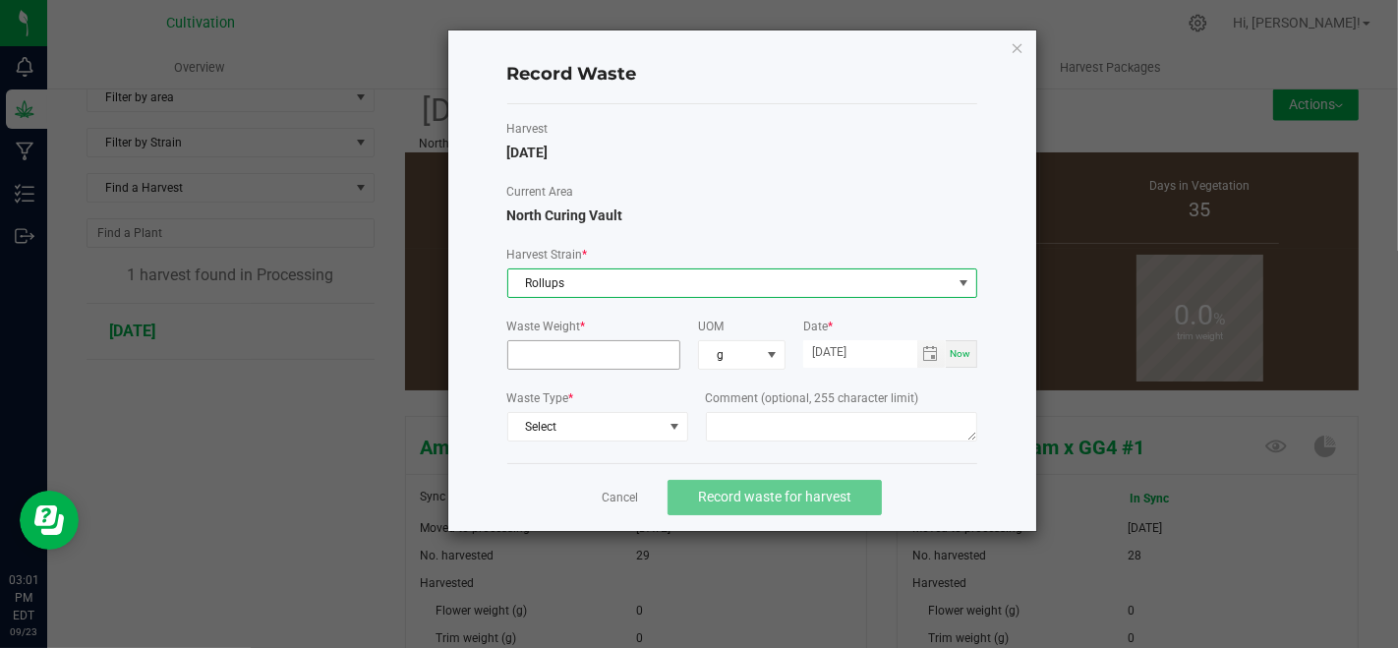
click at [572, 352] on input at bounding box center [594, 355] width 172 height 28
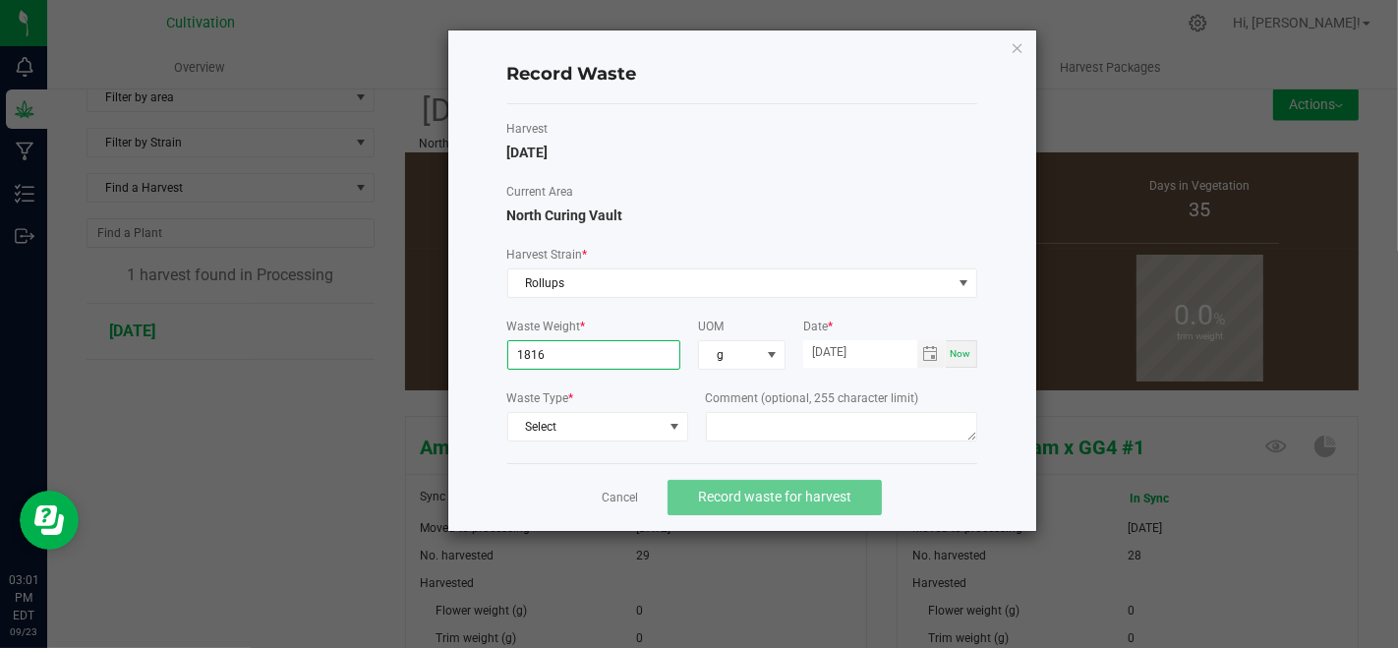
type input "1816.0000 g"
click at [575, 407] on div "Waste Type * Select" at bounding box center [597, 418] width 181 height 58
click at [581, 423] on span "Select" at bounding box center [585, 427] width 154 height 28
click at [599, 444] on li "Plant Material" at bounding box center [596, 457] width 179 height 28
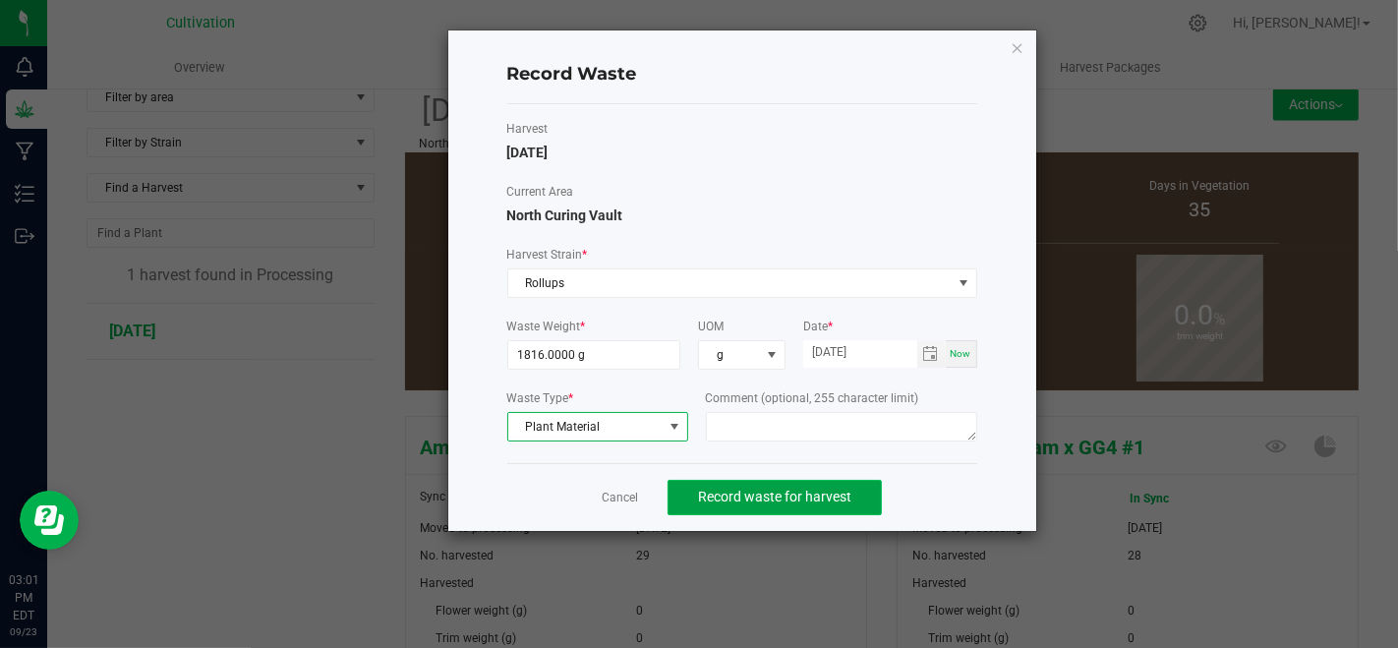
click at [675, 485] on button "Record waste for harvest" at bounding box center [774, 497] width 214 height 35
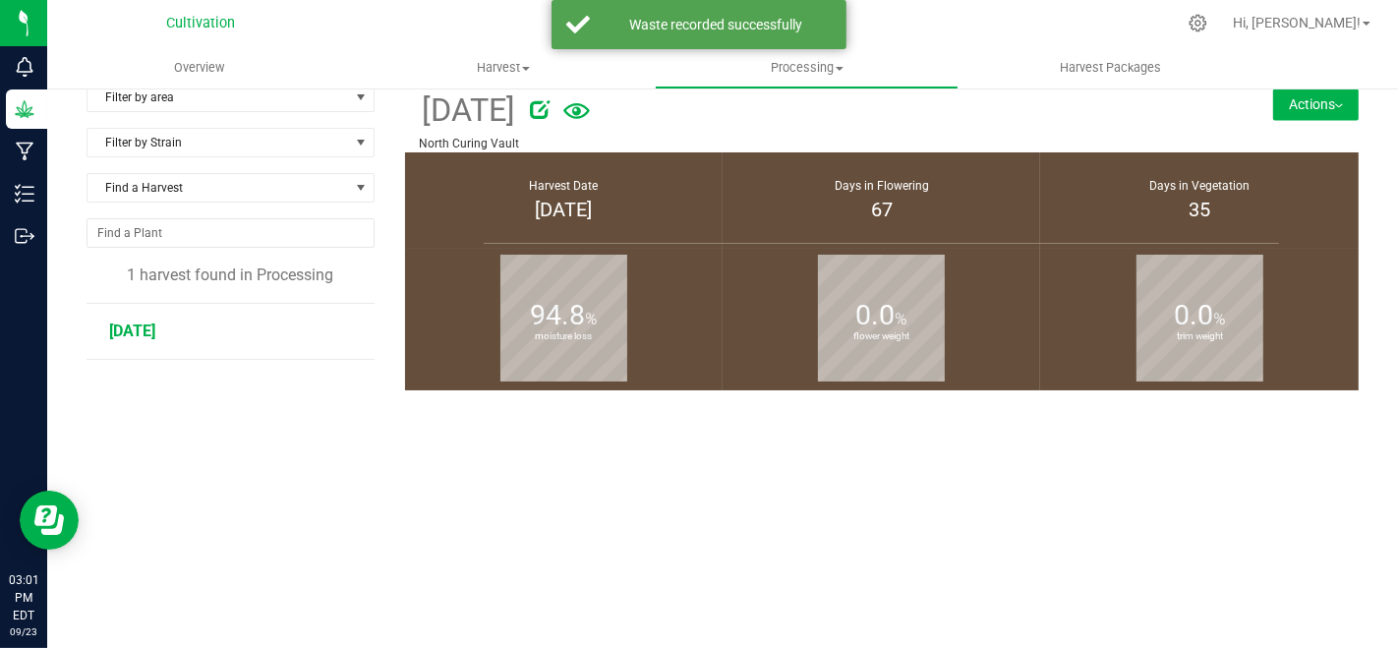
click at [1321, 96] on button "Actions" at bounding box center [1316, 103] width 86 height 31
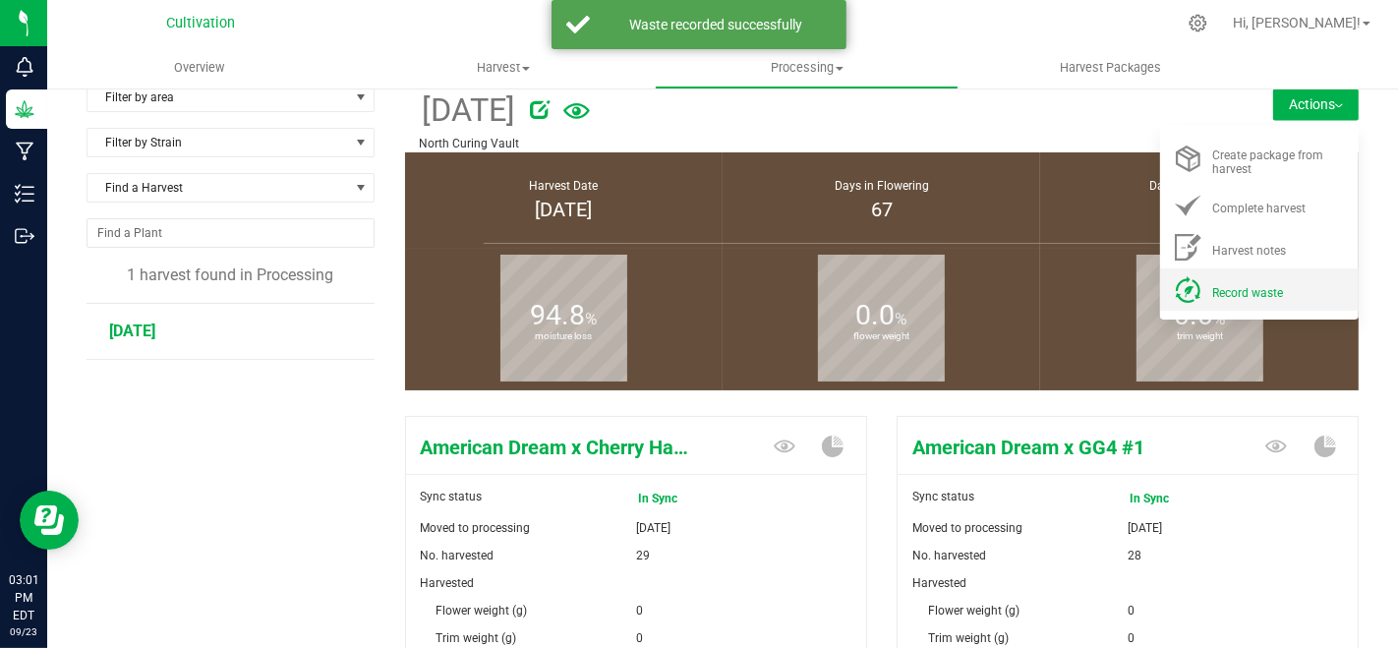
click at [1236, 306] on li "Record waste" at bounding box center [1259, 289] width 199 height 42
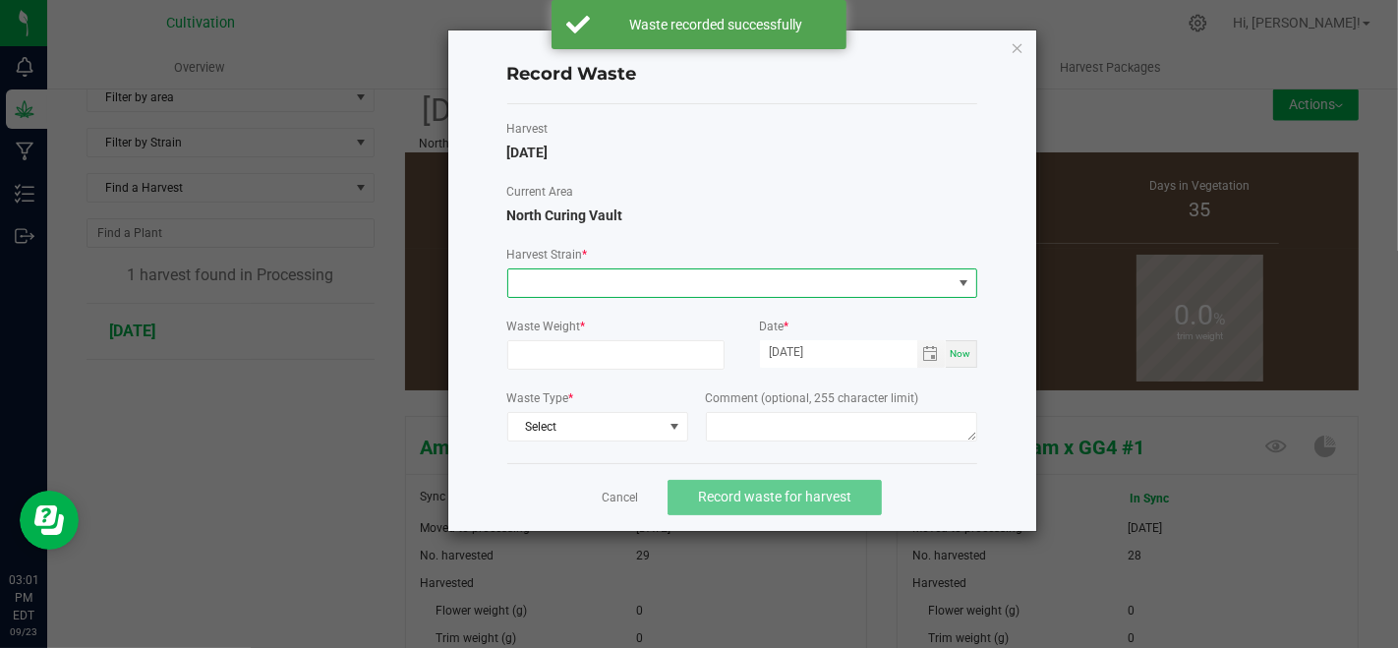
click at [775, 284] on span at bounding box center [729, 283] width 443 height 28
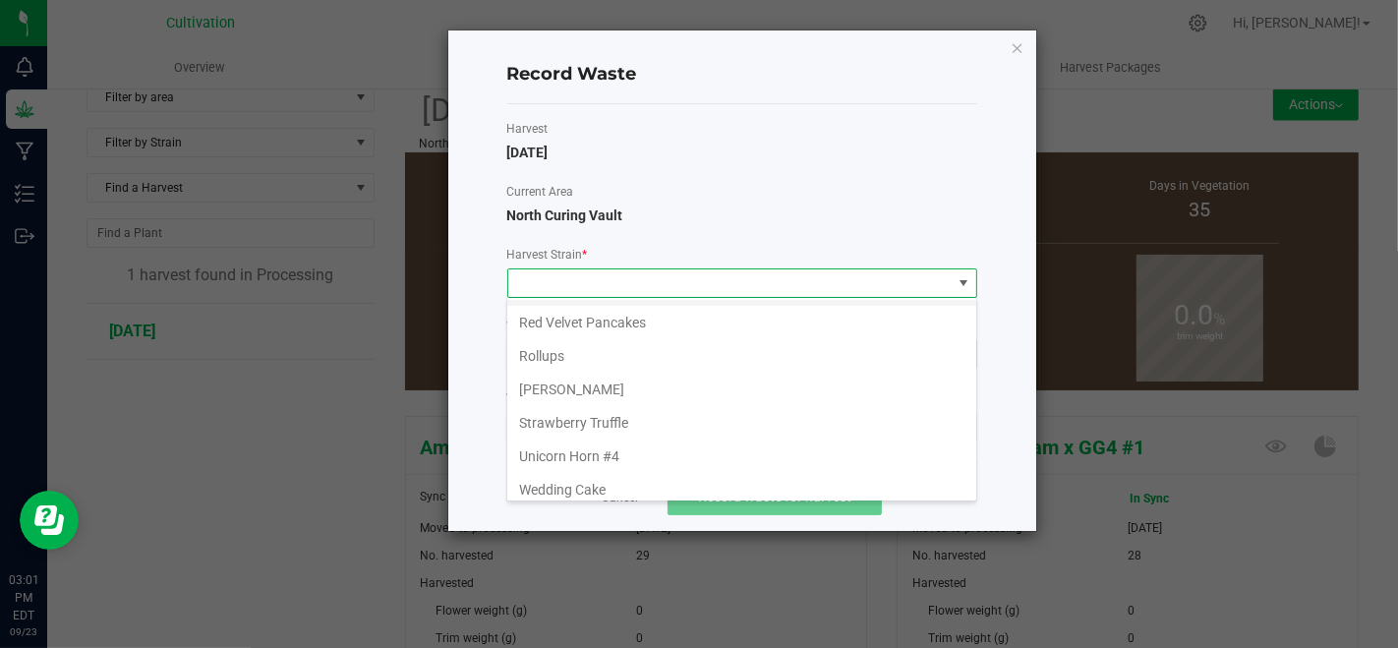
scroll to position [527, 0]
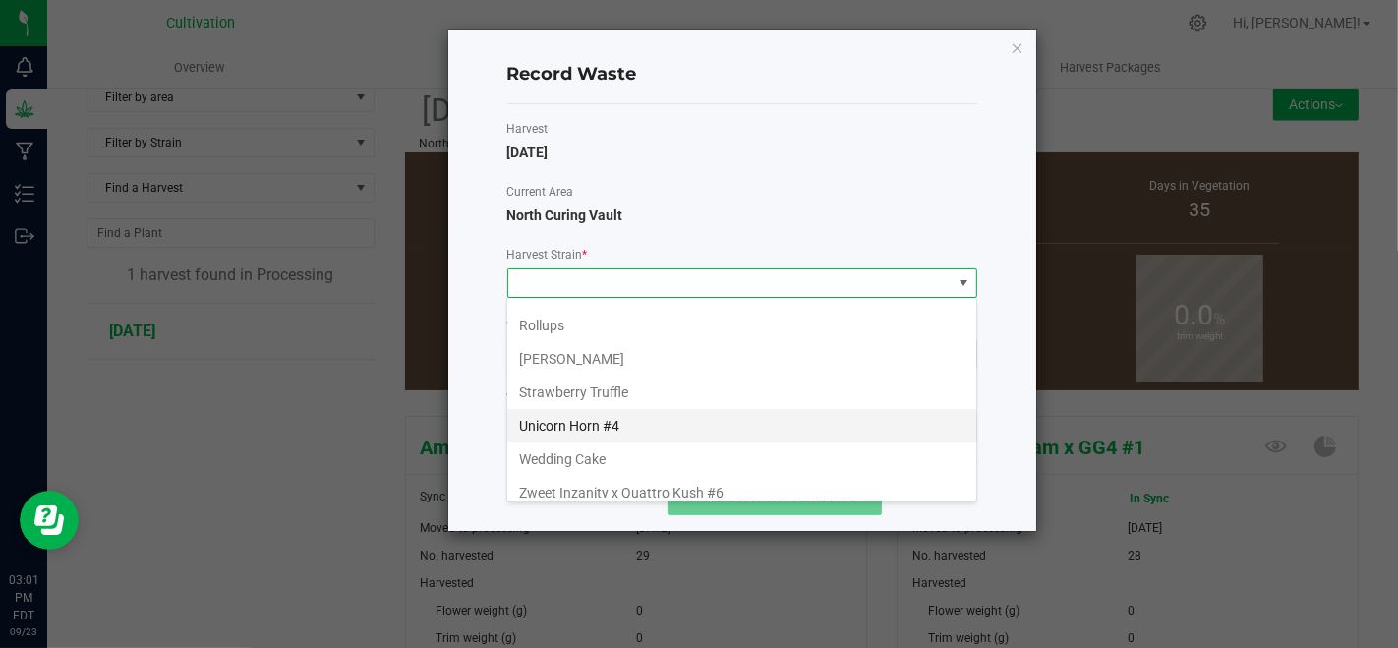
click at [642, 409] on li "Unicorn Horn #4" at bounding box center [741, 425] width 469 height 33
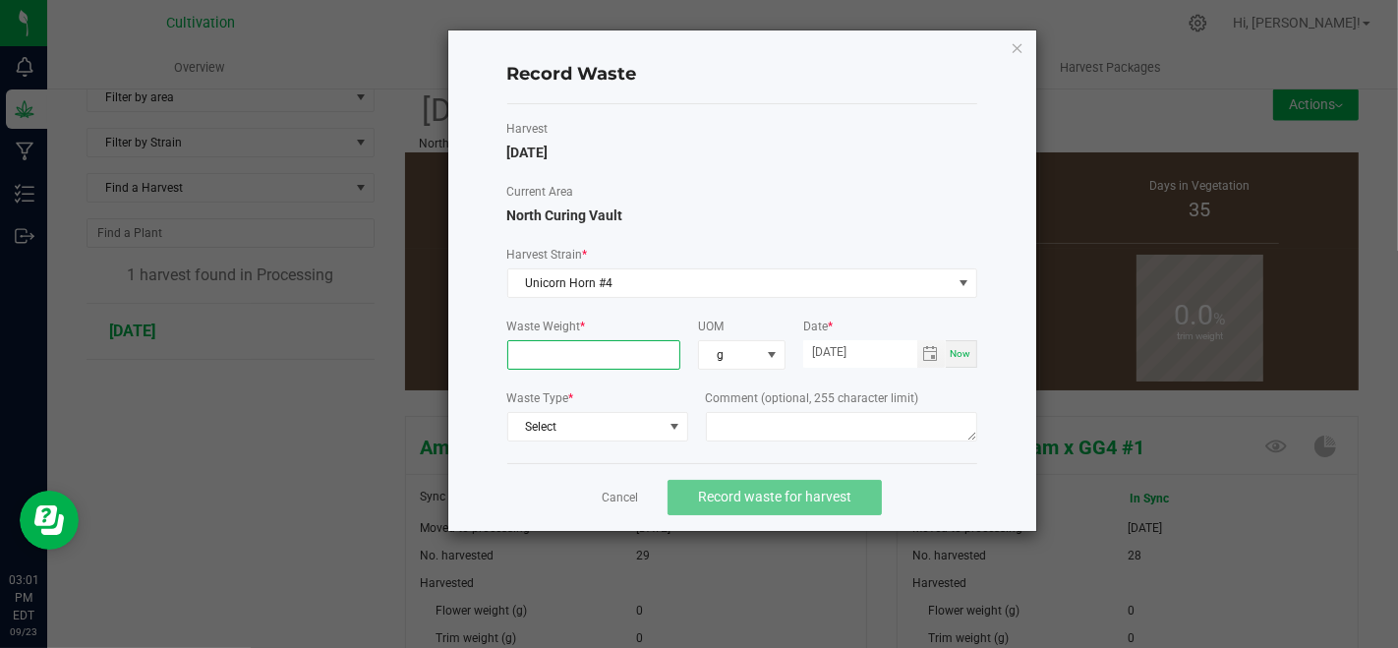
click at [640, 358] on input at bounding box center [594, 355] width 172 height 28
type input "4987.0000 g"
click at [614, 433] on span "Select" at bounding box center [585, 427] width 154 height 28
click at [619, 456] on li "Plant Material" at bounding box center [596, 457] width 179 height 28
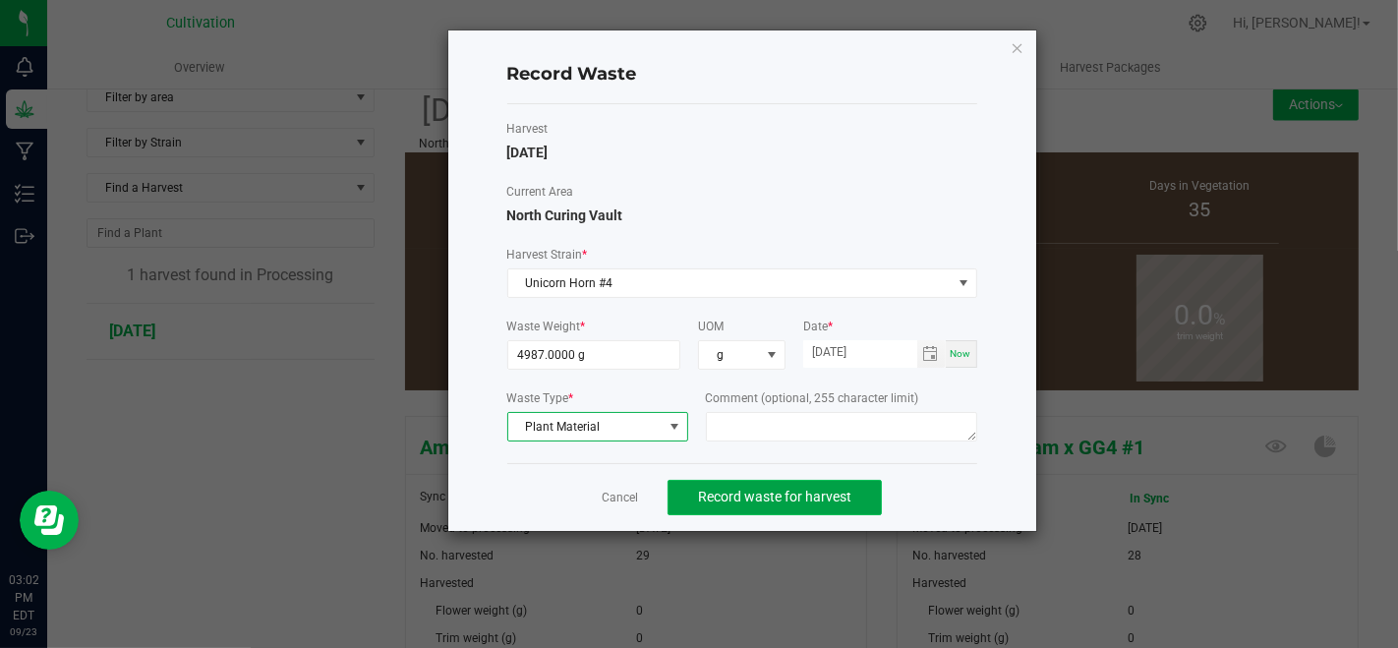
click at [709, 492] on span "Record waste for harvest" at bounding box center [774, 497] width 153 height 16
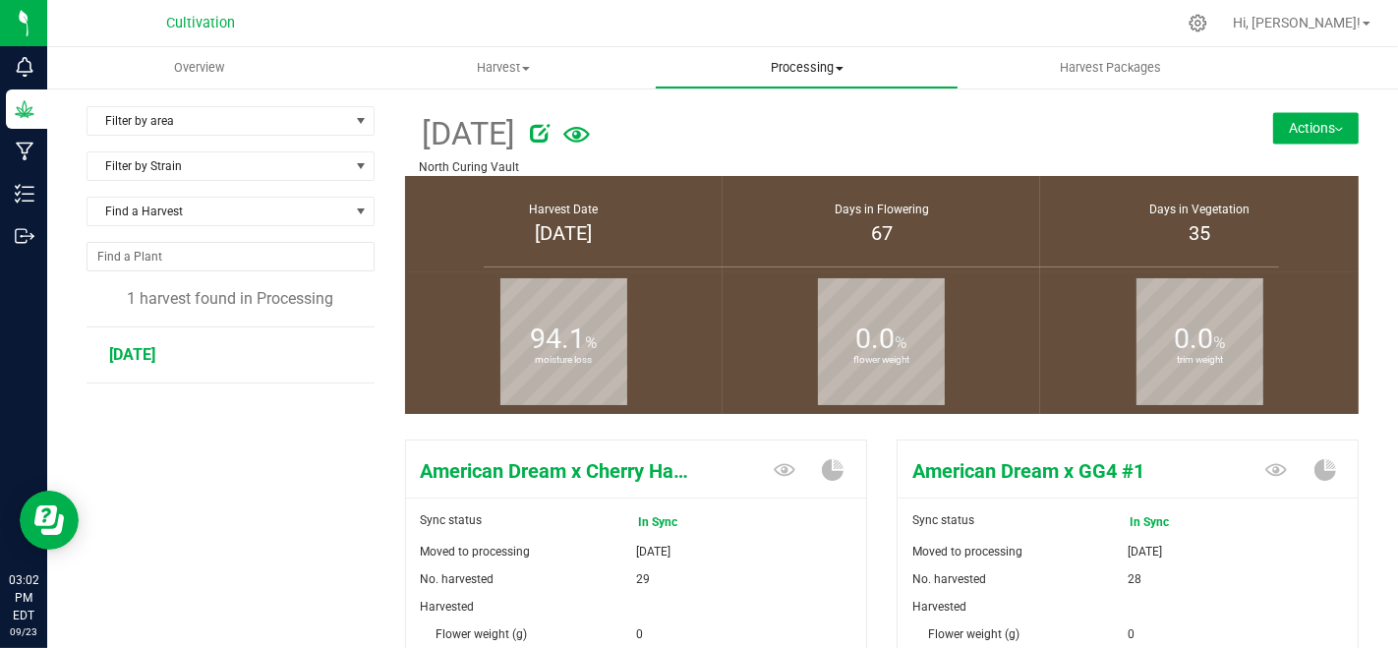
click at [847, 70] on span "Processing" at bounding box center [807, 68] width 302 height 18
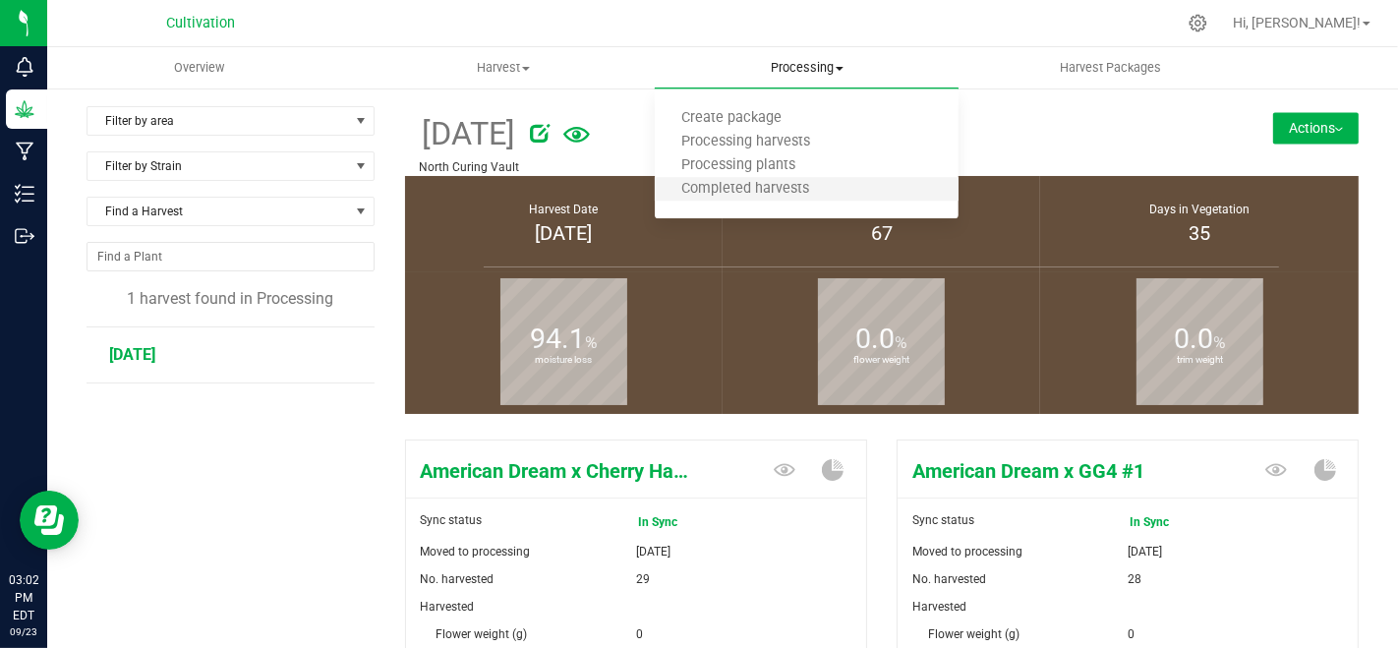
click at [843, 192] on li "Completed harvests" at bounding box center [807, 190] width 304 height 24
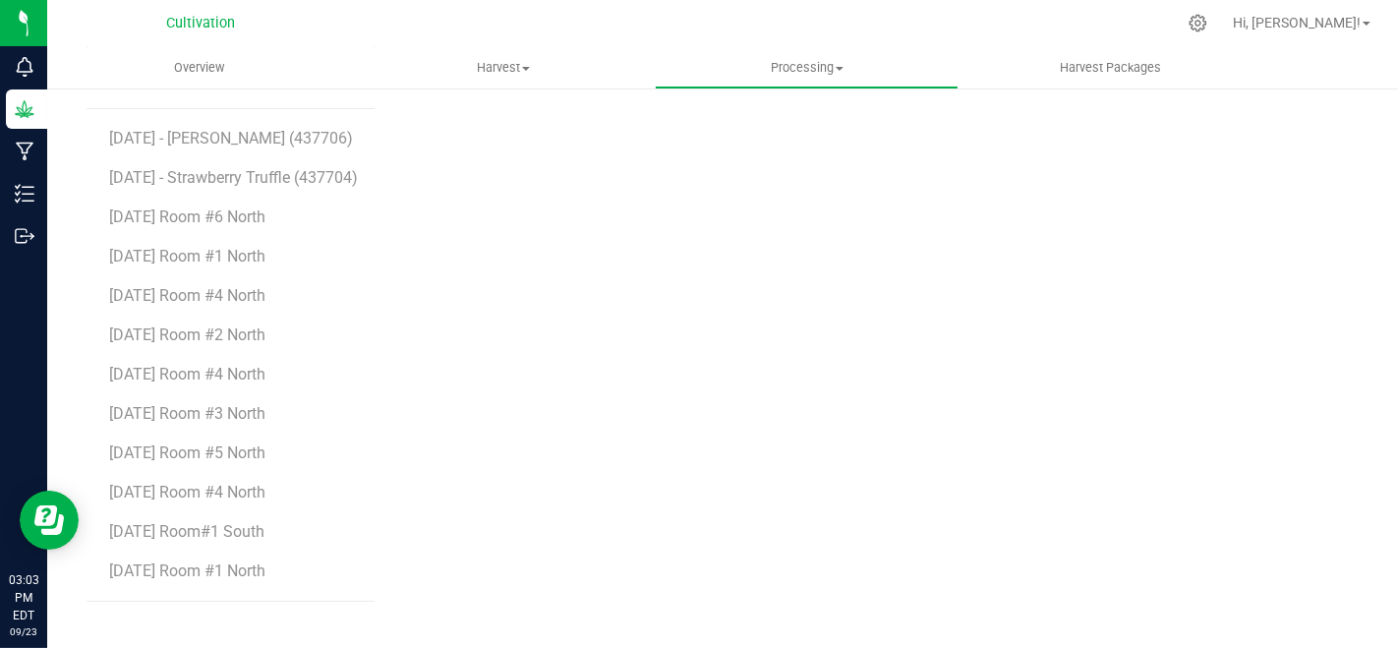
scroll to position [7892, 0]
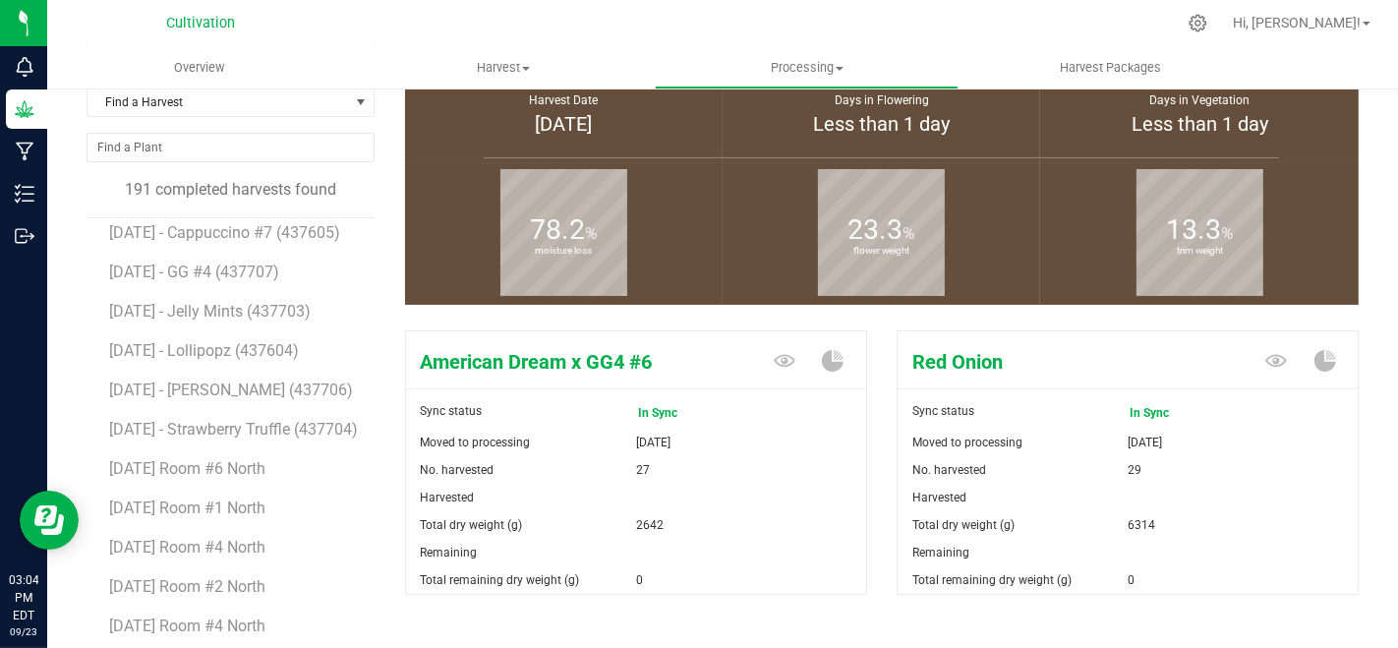
scroll to position [218, 0]
